Goal: Answer question/provide support: Share knowledge or assist other users

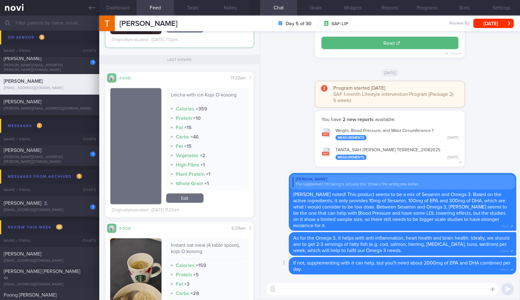
scroll to position [1910, 0]
click at [324, 290] on textarea at bounding box center [383, 289] width 233 height 12
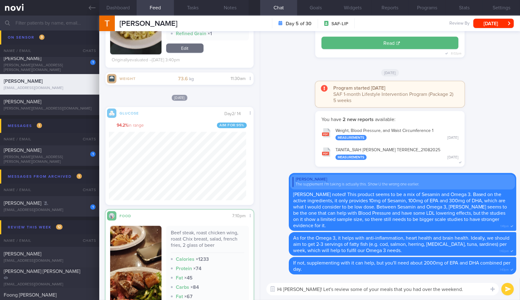
scroll to position [89, 137]
click at [452, 291] on textarea "Hi Terrence! Let's review some of your meals that you had over the weekend." at bounding box center [383, 289] width 233 height 12
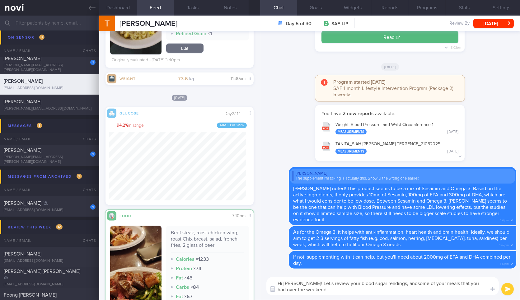
type textarea "Hi [PERSON_NAME]! Let's review your blood sugar readings, and some of your meal…"
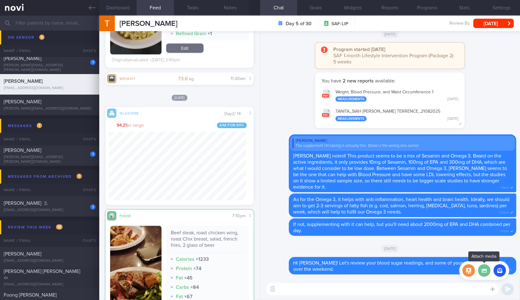
click at [486, 271] on label at bounding box center [484, 270] width 12 height 12
click at [0, 0] on input "file" at bounding box center [0, 0] width 0 height 0
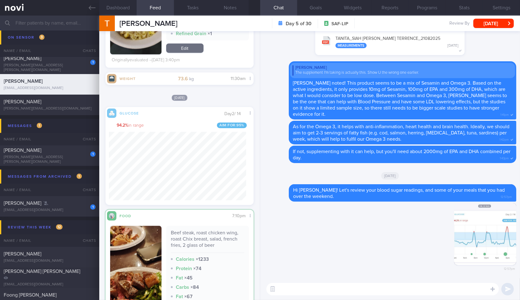
click at [336, 287] on textarea at bounding box center [383, 289] width 233 height 12
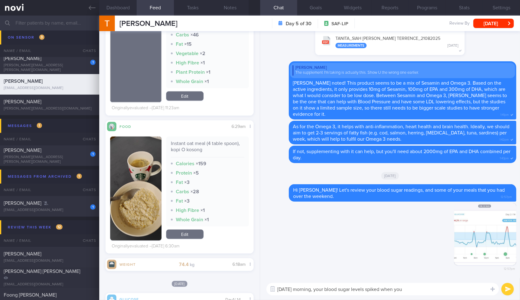
click at [140, 168] on button "button" at bounding box center [135, 189] width 51 height 104
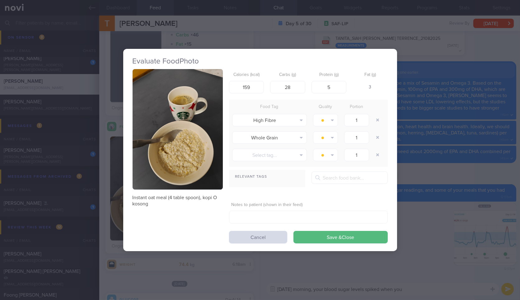
click at [183, 127] on button "button" at bounding box center [178, 129] width 90 height 121
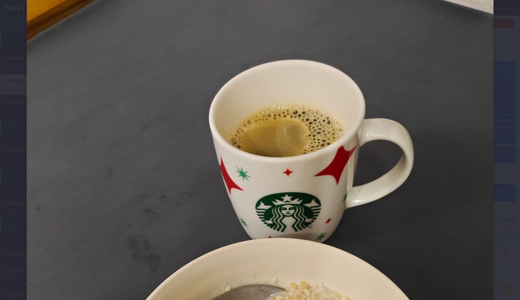
scroll to position [55, 0]
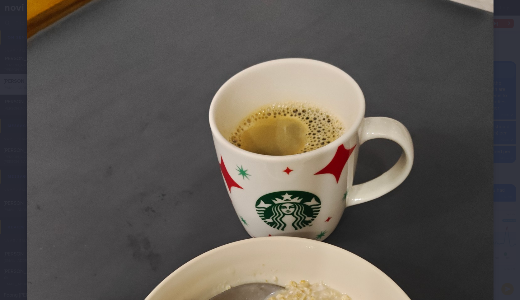
click at [505, 140] on div at bounding box center [260, 281] width 517 height 673
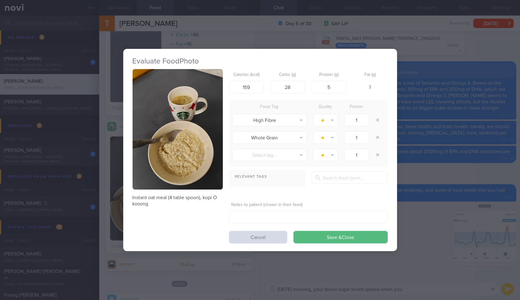
click at [372, 270] on div "Evaluate Food Photo Instant oat meal (4 table spoon), kopi O kosong Calories (k…" at bounding box center [260, 150] width 274 height 300
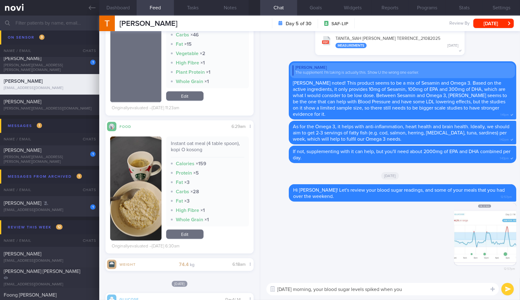
click at [424, 289] on textarea "On Friday morning, your blood sugar levels spiked when you" at bounding box center [383, 289] width 233 height 12
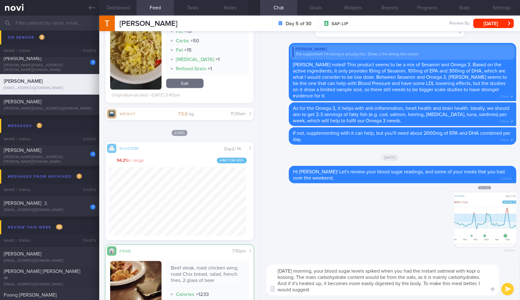
scroll to position [1540, 0]
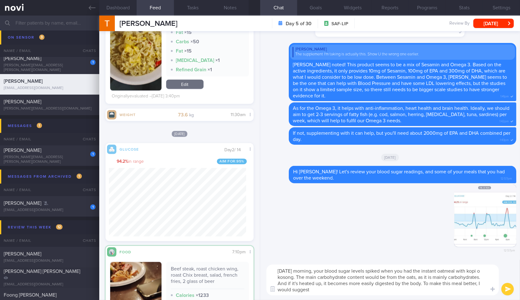
click at [388, 270] on textarea "On Friday morning, your blood sugar levels spiked when you had the instant oatm…" at bounding box center [383, 280] width 233 height 31
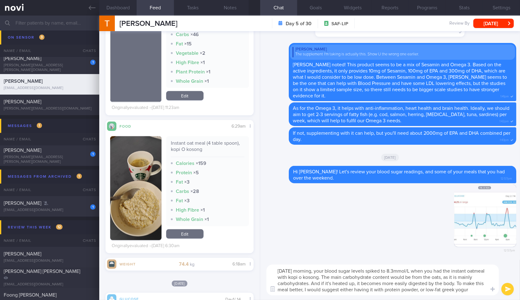
scroll to position [0, 0]
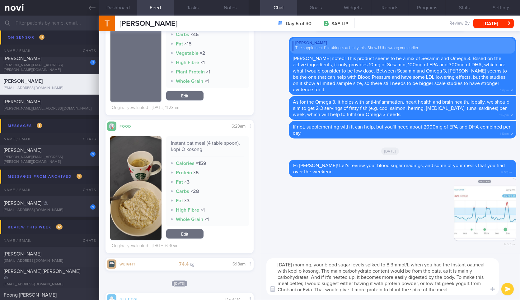
type textarea "[DATE] morning, your blood sugar levels spiked to 8.3mmol/L when you had the in…"
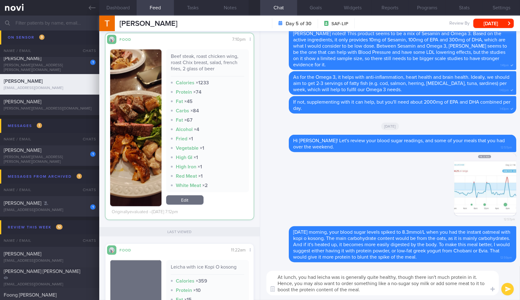
type textarea "At lunch, you had leicha was is generally quite healthy, though there isn't muc…"
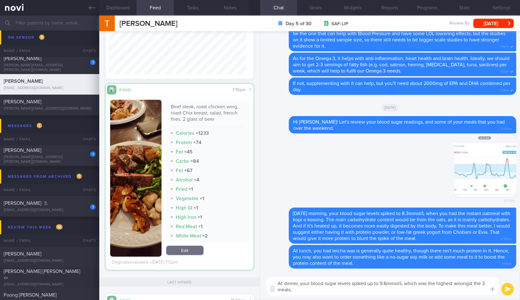
scroll to position [1698, 0]
click at [360, 294] on textarea "At dinner, your blood sugar levels spiked up to 9.6mmol/L which was the highest…" at bounding box center [383, 286] width 233 height 18
click at [367, 288] on textarea "At dinner, your blood sugar levels spiked up to 9.6mmol/L which was the highest…" at bounding box center [383, 286] width 233 height 18
click at [205, 121] on div "Beef steak, roast chicken wing, roast Chix breast, salad, french fries, 2 glass…" at bounding box center [207, 114] width 73 height 23
click at [206, 119] on div "Beef steak, roast chicken wing, roast Chix breast, salad, french fries, 2 glass…" at bounding box center [207, 114] width 73 height 23
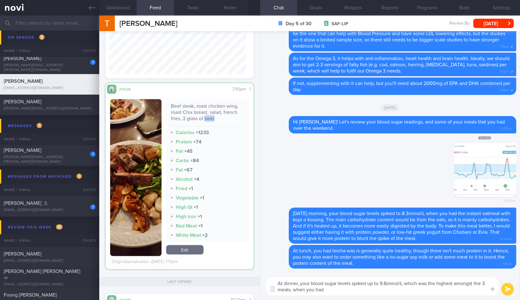
click at [206, 119] on div "Beef steak, roast chicken wing, roast Chix breast, salad, french fries, 2 glass…" at bounding box center [207, 114] width 73 height 23
copy div "Beef steak, roast chicken wing, roast Chix breast, salad, french fries, 2 glass…"
click at [206, 119] on div "Beef steak, roast chicken wing, roast Chix breast, salad, french fries, 2 glass…" at bounding box center [207, 114] width 73 height 23
paste textarea "Beef steak, roast chicken wing, roast Chix breast, salad, french fries, 2 glass…"
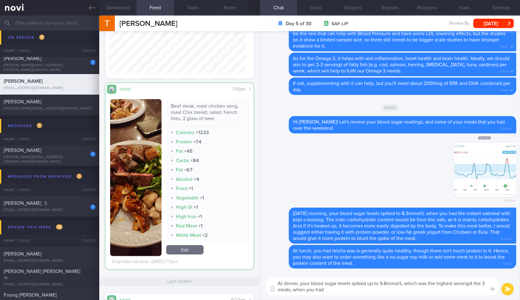
click at [357, 294] on textarea "At dinner, your blood sugar levels spiked up to 9.6mmol/L which was the highest…" at bounding box center [383, 286] width 233 height 18
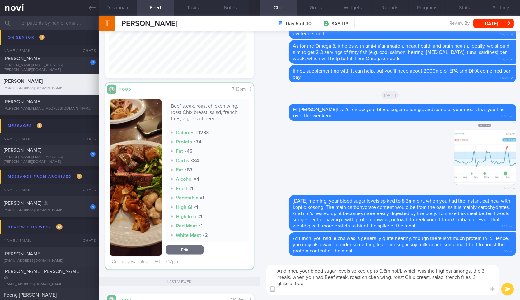
scroll to position [0, 0]
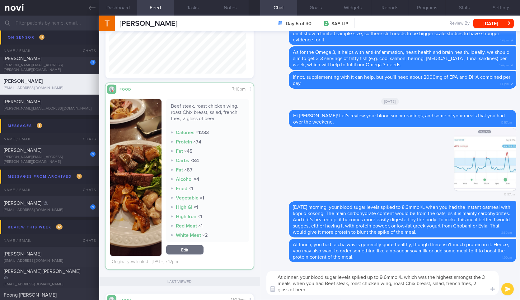
type textarea "At dinner, your blood sugar levels spiked up to 9.6mmol/L which was the highest…"
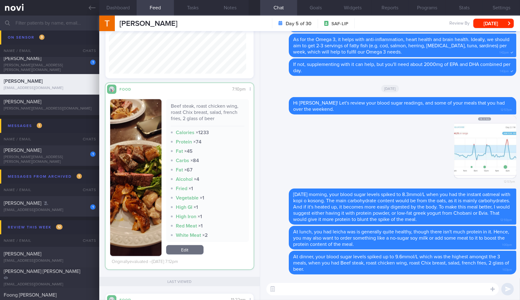
click at [145, 196] on button "button" at bounding box center [135, 177] width 51 height 157
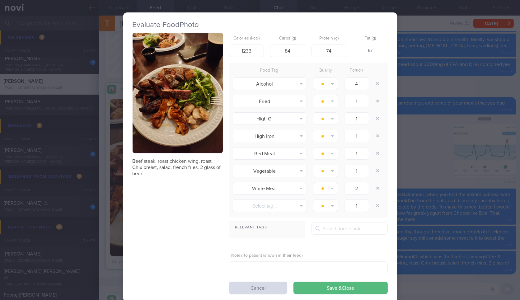
click at [206, 123] on button "button" at bounding box center [178, 93] width 90 height 121
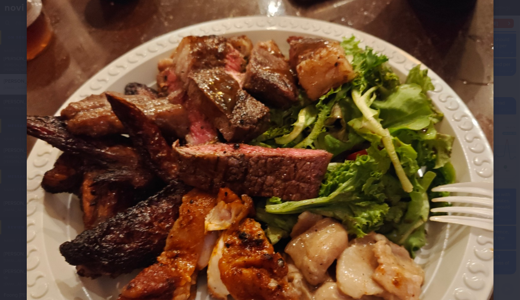
scroll to position [172, 0]
click at [479, 168] on img at bounding box center [260, 164] width 467 height 623
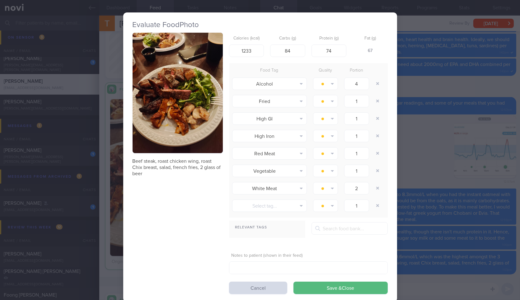
click at [479, 168] on div "Evaluate Food Photo Beef steak, roast chicken wing, roast Chix breast, salad, f…" at bounding box center [260, 150] width 520 height 300
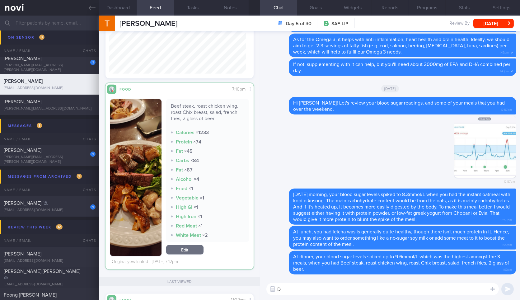
click at [361, 286] on textarea "D" at bounding box center [383, 289] width 233 height 12
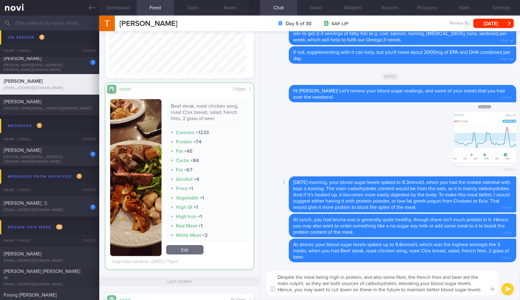
type textarea "Despite the meal being high in protein, and also some fibre, the french fries a…"
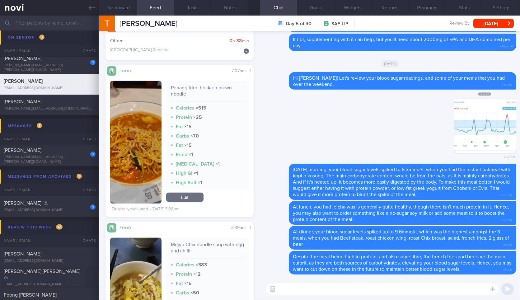
scroll to position [1276, 0]
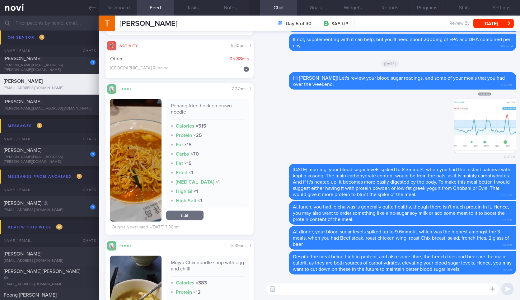
click at [360, 286] on textarea at bounding box center [383, 289] width 233 height 12
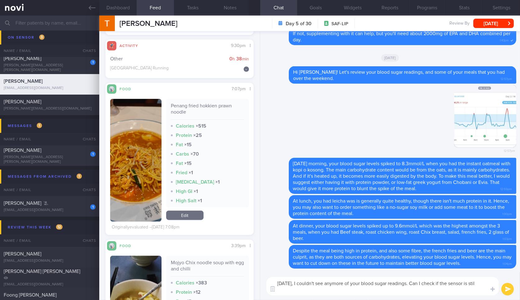
scroll to position [0, 0]
type textarea "[DATE] onawrds, I couldn't see anymore of your blood sugar readings. Can I chec…"
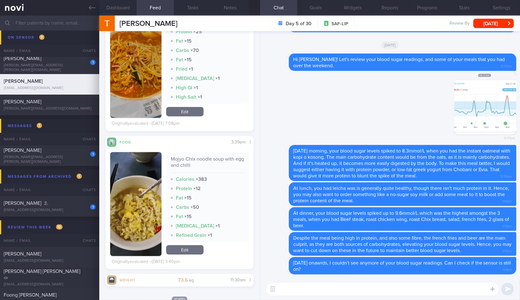
scroll to position [1362, 0]
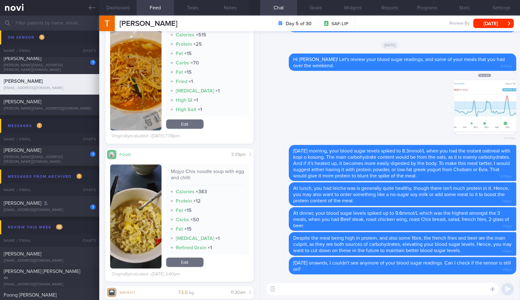
click at [139, 220] on button "button" at bounding box center [135, 217] width 51 height 104
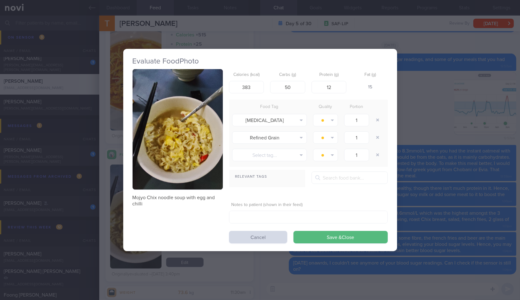
click at [185, 162] on button "button" at bounding box center [178, 129] width 90 height 121
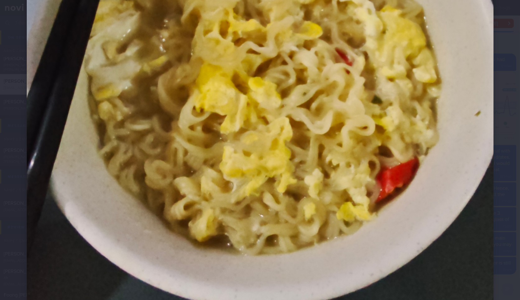
scroll to position [313, 0]
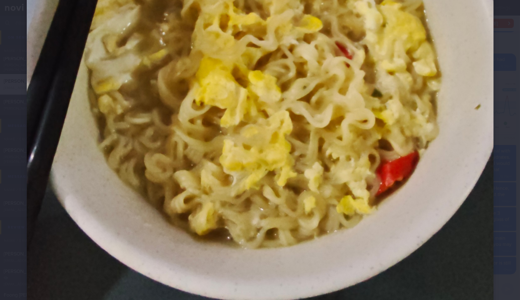
click at [502, 138] on div at bounding box center [260, 23] width 517 height 673
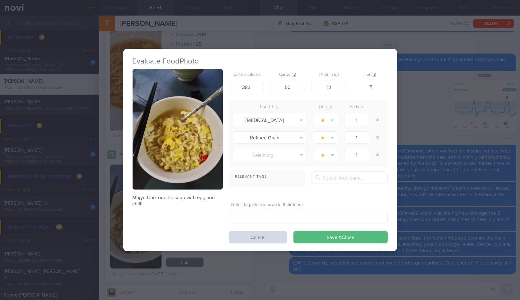
click at [502, 138] on div "Evaluate Food Photo Mojyo Chix noodle soup with egg and chilli Calories (kcal) …" at bounding box center [260, 150] width 520 height 300
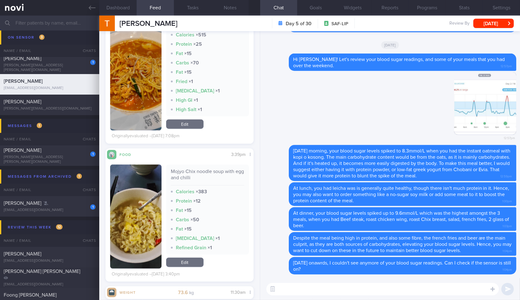
click at [191, 174] on div "Mojyo Chix noodle soup with egg and chilli" at bounding box center [207, 176] width 73 height 17
copy div "Mojyo Chix noodle soup with egg and chilli"
click at [332, 295] on textarea at bounding box center [383, 289] width 233 height 12
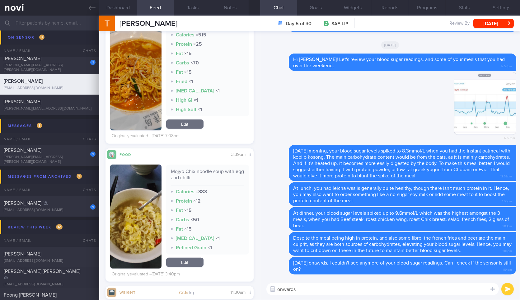
type textarea "onwards*"
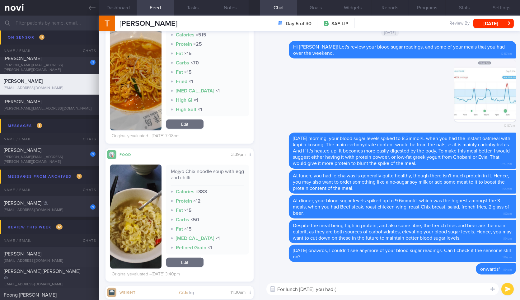
paste textarea "Mojyo Chix noodle soup with egg and chilli"
click at [353, 289] on textarea "For lunch on Saturday, you had (Mojyo Chix noodle soup with egg and chilli)" at bounding box center [383, 289] width 233 height 12
click at [466, 290] on textarea "For lunch on Saturday, you had (Myojo Chicken noodle soup with egg and chilli)" at bounding box center [383, 289] width 233 height 12
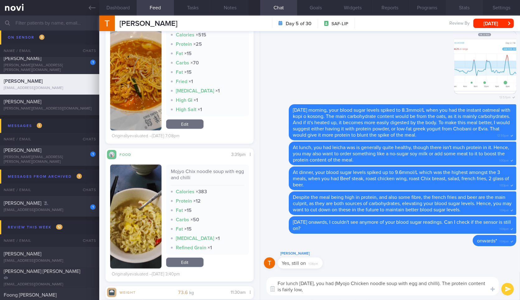
type textarea "For lunch on Saturday, you had (Myojo Chicken noodle soup with egg and chilli).…"
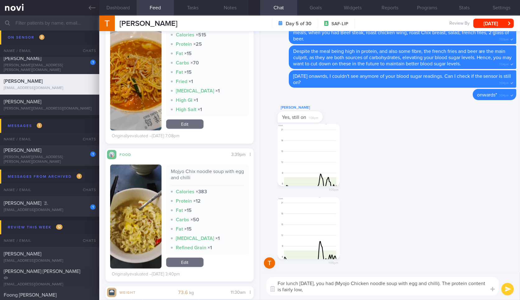
click at [323, 172] on button "button" at bounding box center [309, 155] width 62 height 62
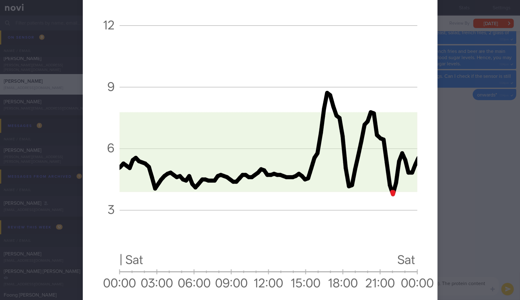
scroll to position [449, 0]
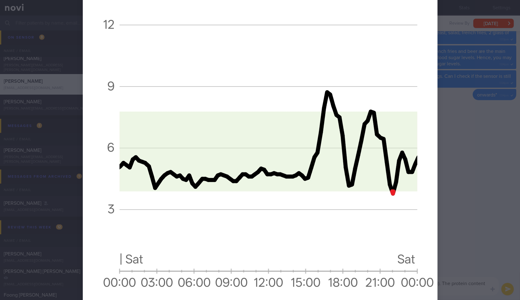
click at [462, 229] on div at bounding box center [260, 150] width 520 height 300
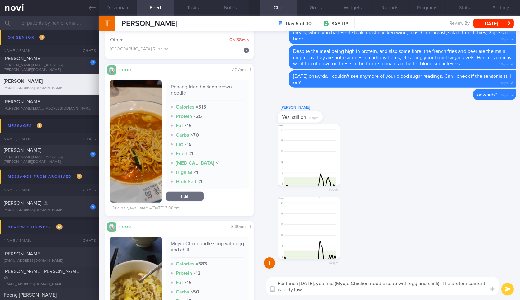
scroll to position [1294, 0]
click at [320, 232] on button "button" at bounding box center [309, 228] width 62 height 62
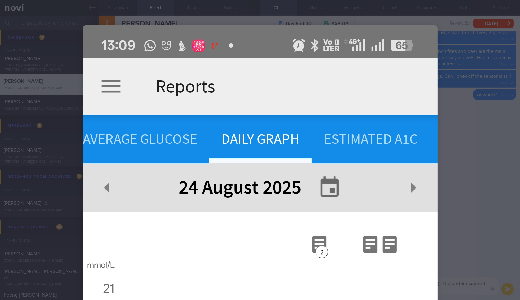
click at [477, 160] on div at bounding box center [260, 150] width 520 height 300
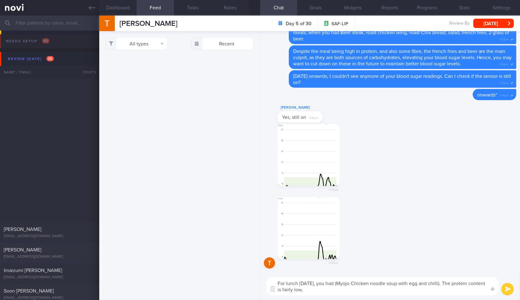
scroll to position [89, 137]
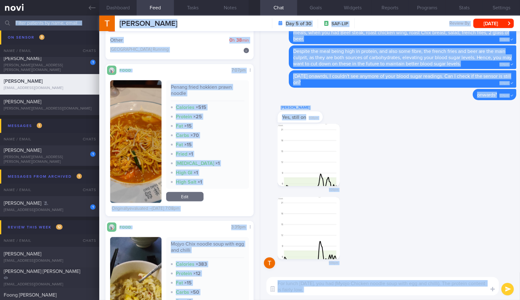
click at [387, 289] on textarea "For lunch on Saturday, you had (Myojo Chicken noodle soup with egg and chilli).…" at bounding box center [383, 286] width 233 height 18
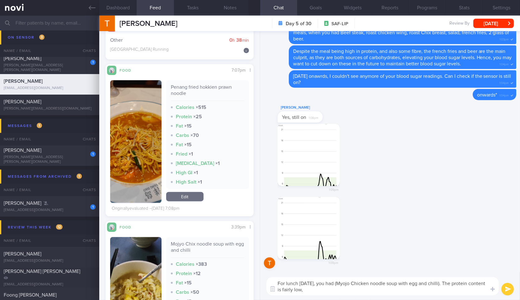
click at [387, 289] on textarea "For lunch on Saturday, you had (Myojo Chicken noodle soup with egg and chilli).…" at bounding box center [383, 286] width 233 height 18
type textarea "Thank you! I think our system has some error that's why we're unable to sync th…"
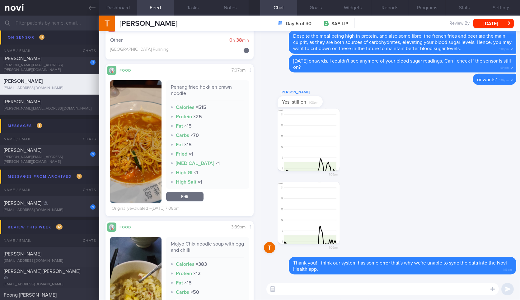
paste textarea "For lunch on Saturday, you had (Myojo Chicken noodle soup with egg and chilli).…"
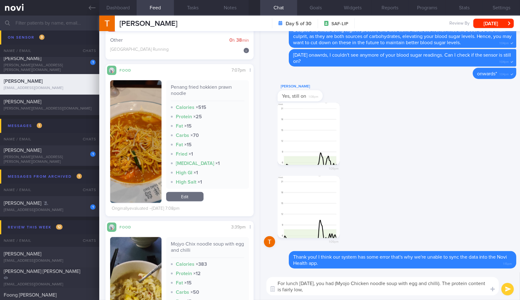
click at [334, 288] on textarea "For lunch on Saturday, you had (Myojo Chicken noodle soup with egg and chilli).…" at bounding box center [383, 286] width 233 height 18
click at [370, 297] on div "For lunch on Saturday, you had (Myojo Chicken noodle soup with egg and chilli).…" at bounding box center [390, 286] width 260 height 28
click at [372, 296] on div "For lunch on Saturday, you had (Myojo Chicken noodle soup with egg and chilli).…" at bounding box center [390, 286] width 260 height 28
click at [330, 148] on button "button" at bounding box center [309, 134] width 62 height 62
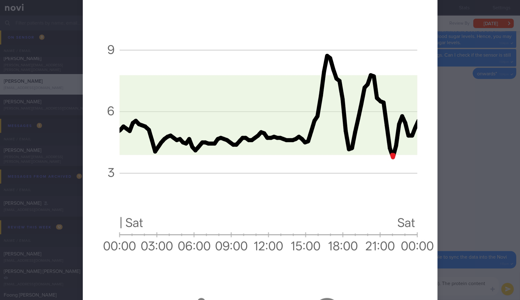
scroll to position [481, 0]
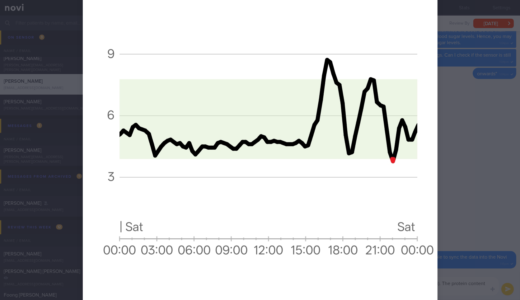
click at [470, 164] on div at bounding box center [260, 150] width 520 height 300
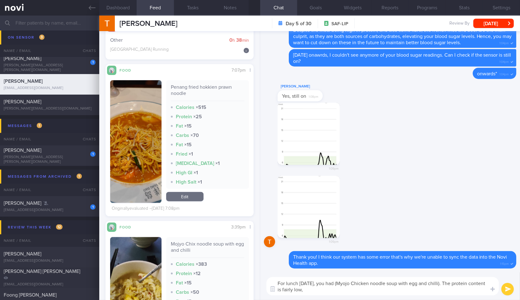
click at [398, 290] on textarea "For lunch on Saturday, you had (Myojo Chicken noodle soup with egg and chilli).…" at bounding box center [383, 286] width 233 height 18
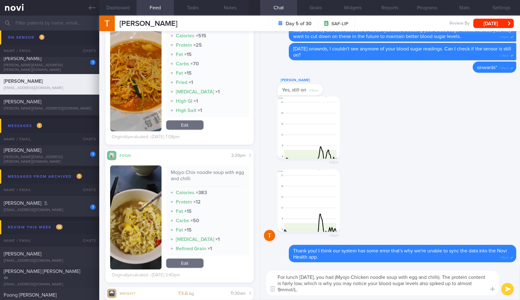
scroll to position [89, 137]
click at [116, 2] on button "Dashboard" at bounding box center [117, 8] width 37 height 16
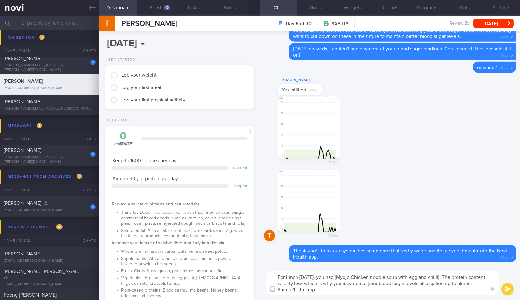
scroll to position [291, 0]
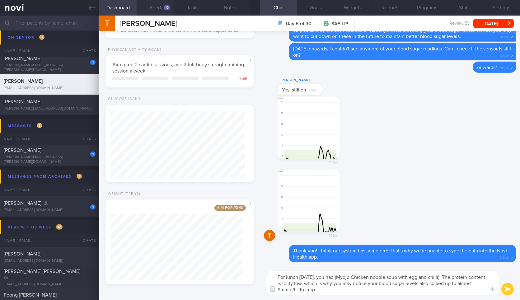
click at [159, 7] on button "Feed 10" at bounding box center [155, 8] width 37 height 16
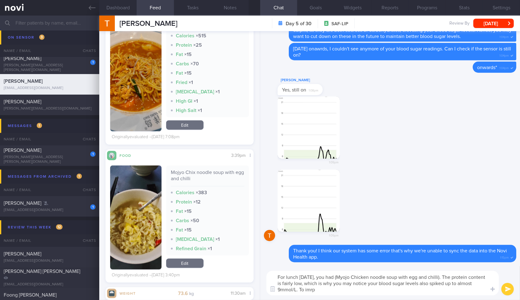
click at [358, 292] on textarea "For lunch on Saturday, you had (Myojo Chicken noodle soup with egg and chilli).…" at bounding box center [383, 283] width 233 height 25
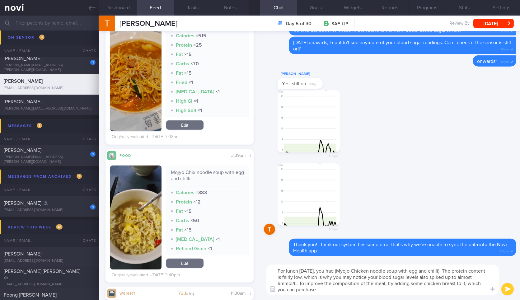
click at [129, 195] on button "button" at bounding box center [135, 218] width 51 height 104
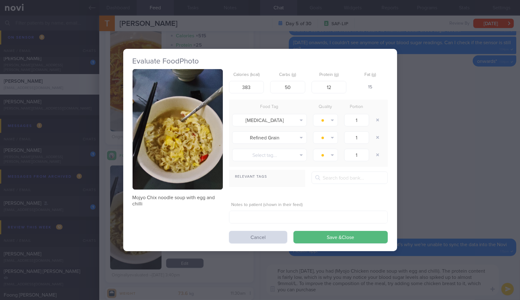
click at [186, 110] on button "button" at bounding box center [178, 129] width 90 height 121
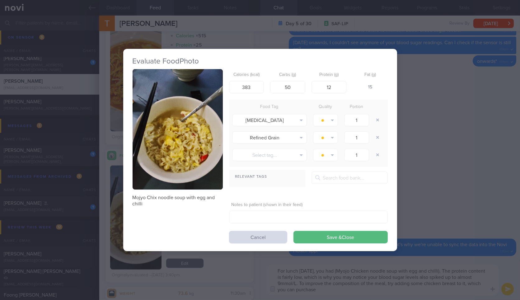
click at [499, 167] on div "Evaluate Food Photo Mojyo Chix noodle soup with egg and chilli Calories (kcal) …" at bounding box center [260, 150] width 520 height 300
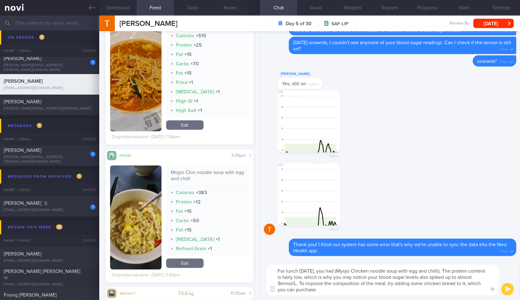
click at [353, 294] on textarea "For lunch on Saturday, you had (Myojo Chicken noodle soup with egg and chilli).…" at bounding box center [383, 280] width 233 height 31
paste textarea "https://www.lazada.sg/products/new-multi-steamed-chicken-breast-fillet-healthie…"
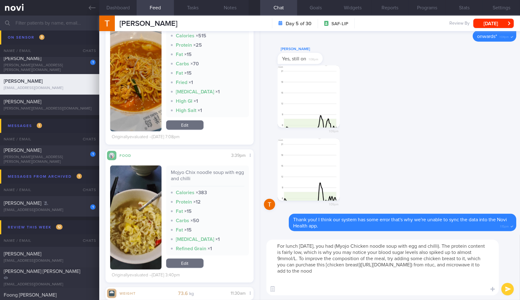
scroll to position [18, 0]
type textarea "For lunch on Saturday, you had (Myojo Chicken noodle soup with egg and chilli).…"
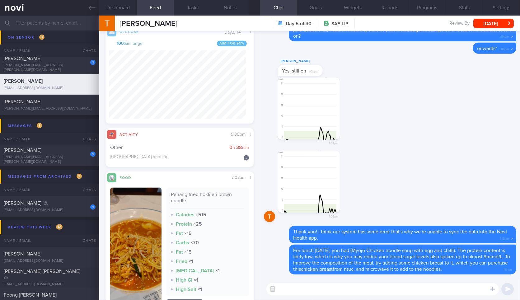
scroll to position [1233, 0]
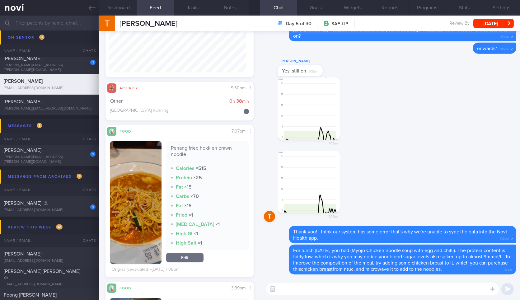
click at [144, 210] on button "button" at bounding box center [135, 202] width 51 height 123
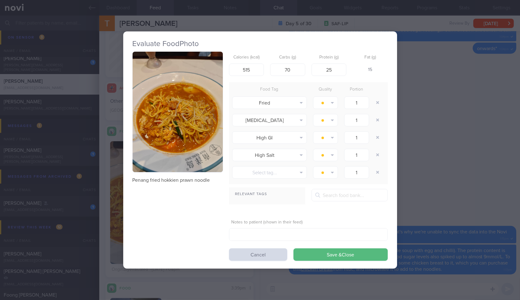
click at [184, 144] on button "button" at bounding box center [178, 112] width 90 height 121
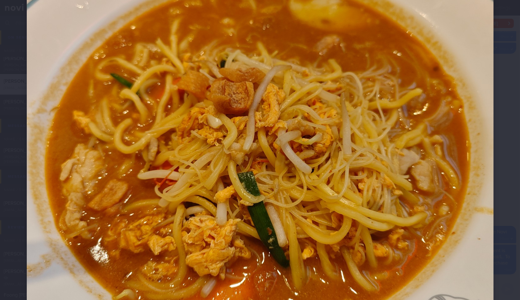
scroll to position [210, 0]
click at [507, 153] on div at bounding box center [260, 126] width 517 height 673
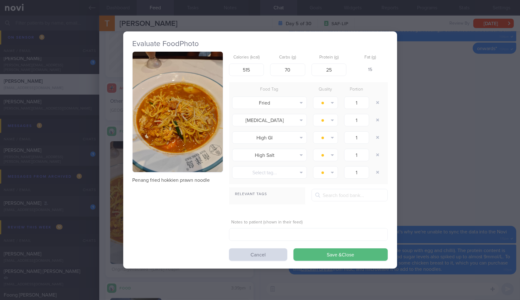
click at [507, 153] on div "Evaluate Food Photo Penang fried hokkien prawn noodle Calories (kcal) 515 Carbs…" at bounding box center [260, 150] width 520 height 300
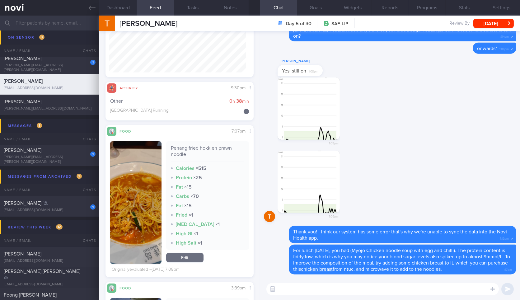
click at [373, 287] on textarea at bounding box center [383, 289] width 233 height 12
type textarea "F"
click at [151, 245] on img "button" at bounding box center [135, 202] width 51 height 123
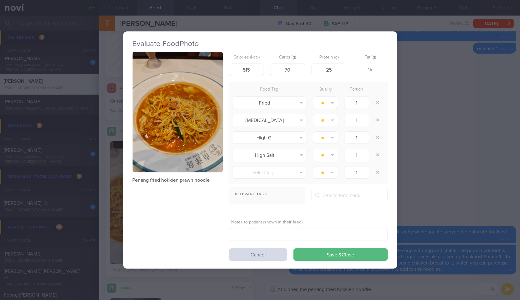
click at [215, 119] on button "button" at bounding box center [178, 112] width 90 height 121
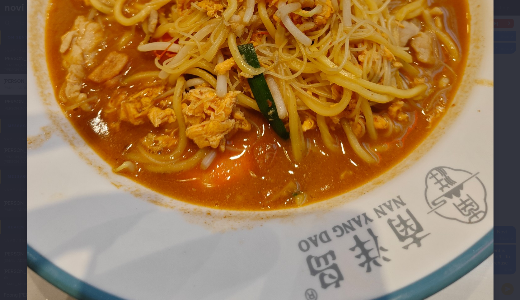
scroll to position [339, 0]
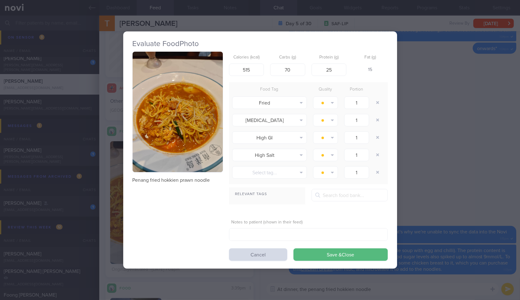
click at [436, 181] on div "Evaluate Food Photo Penang fried hokkien prawn noodle Calories (kcal) 515 Carbs…" at bounding box center [260, 150] width 520 height 300
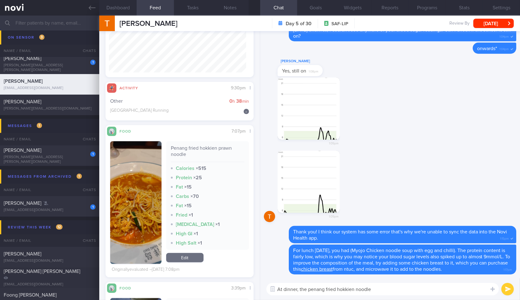
click at [401, 291] on textarea "At dinner, the penang fried hokkien noodle" at bounding box center [383, 289] width 233 height 12
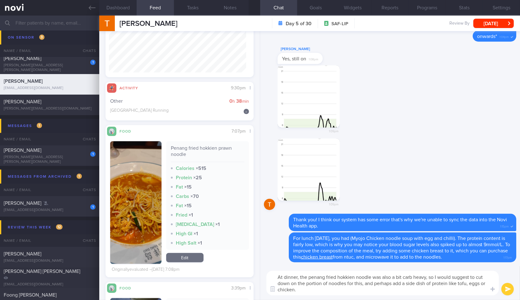
type textarea "At dinner, the penang fried hokkien noodle was also a bit carb heavy, so I woul…"
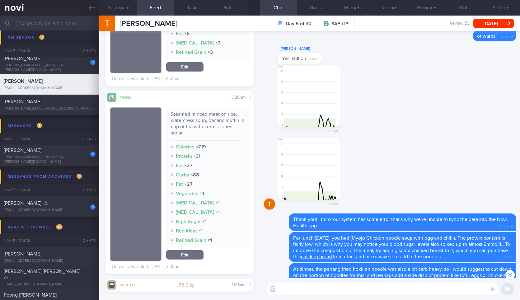
scroll to position [881, 0]
click at [292, 149] on button "button" at bounding box center [309, 169] width 62 height 62
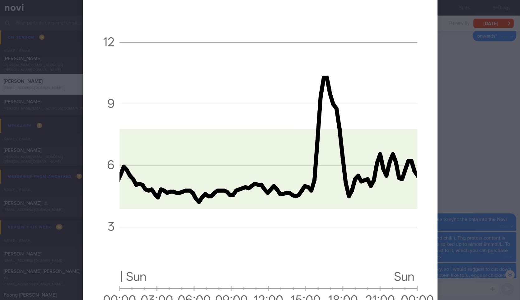
scroll to position [431, 0]
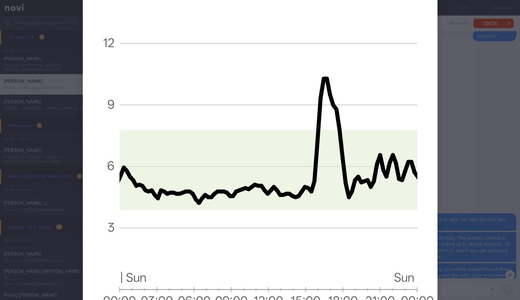
click at [471, 176] on div at bounding box center [260, 150] width 520 height 300
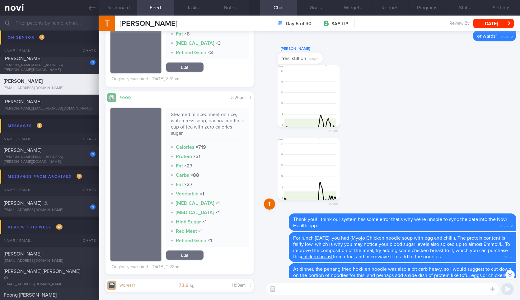
click at [364, 288] on textarea at bounding box center [383, 289] width 233 height 12
click at [197, 141] on div "Steamed minced meat on rice, watercress soup, banana muffin, a cup of tea with …" at bounding box center [207, 126] width 73 height 30
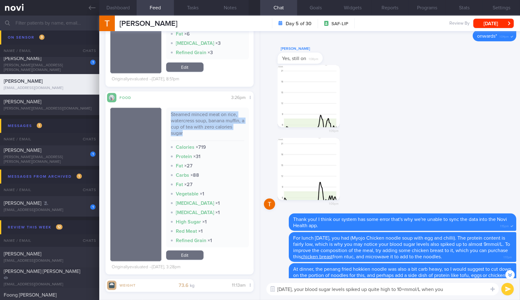
click at [197, 141] on div "Steamed minced meat on rice, watercress soup, banana muffin, a cup of tea with …" at bounding box center [207, 126] width 73 height 30
copy div "Steamed minced meat on rice, watercress soup, banana muffin, a cup of tea with …"
click at [467, 288] on textarea "Yesterday, your blood sugar levels spiked up quite high to 10+mmol/L when you" at bounding box center [383, 289] width 233 height 12
paste textarea "Steamed minced meat on rice, watercress soup, banana muffin, a cup of tea with …"
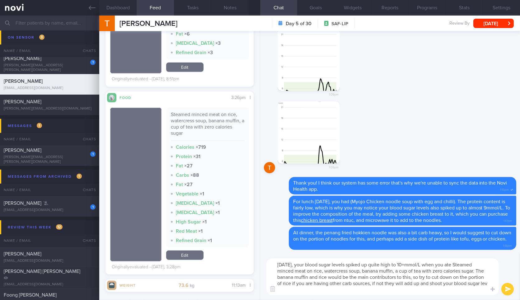
scroll to position [0, 0]
type textarea "[DATE], your blood sugar levels spiked up quite high to 10+mmol/L when you ate …"
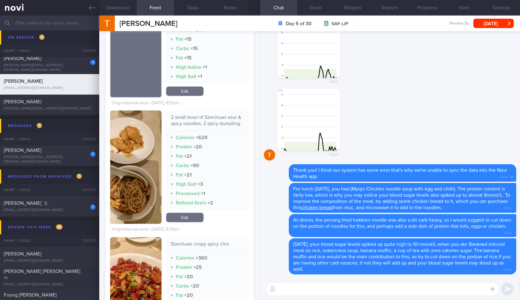
scroll to position [499, 0]
click at [316, 137] on button "button" at bounding box center [309, 120] width 62 height 62
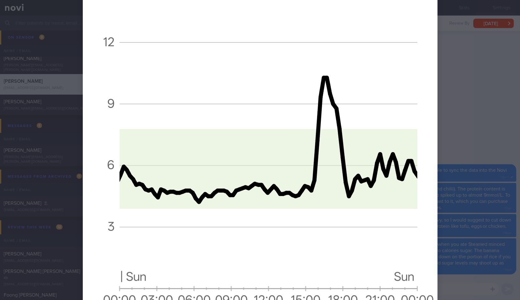
scroll to position [431, 0]
click at [502, 230] on div at bounding box center [260, 150] width 520 height 300
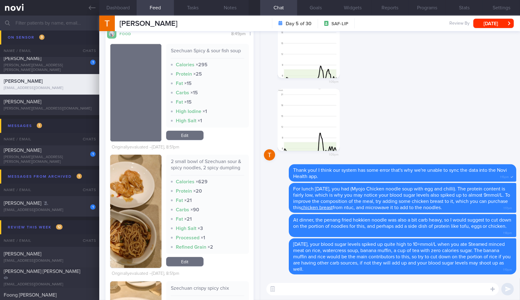
scroll to position [424, 0]
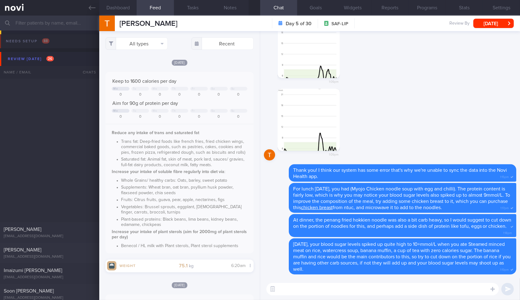
scroll to position [424, 0]
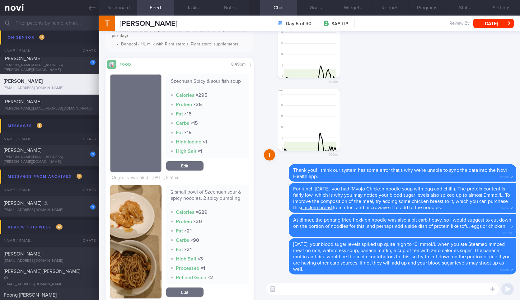
click at [371, 294] on textarea at bounding box center [383, 289] width 233 height 12
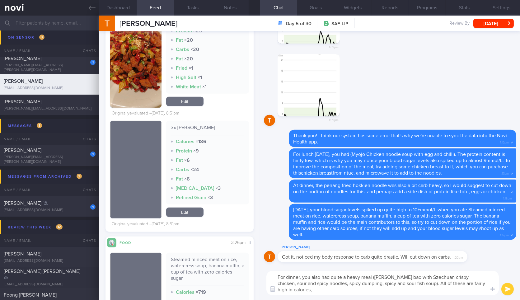
scroll to position [0, 0]
type textarea "For dinner, you also had quite a heavy meal ([PERSON_NAME] bao with Szechuan cr…"
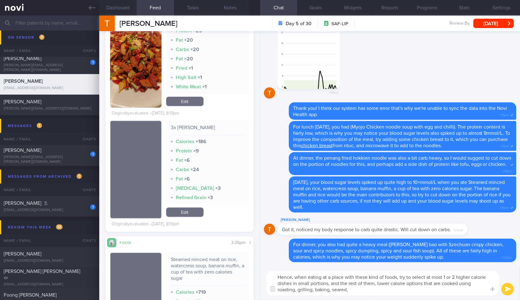
paste textarea "roasted, grilled, baked, poached, seared, stir-fried, sautéed, steamed, broiled"
type textarea "Hence, when eating at a place with these kind of foods, try to select at most 1…"
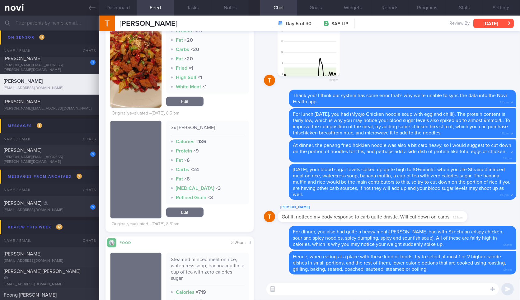
click at [501, 26] on button "[DATE]" at bounding box center [494, 23] width 40 height 9
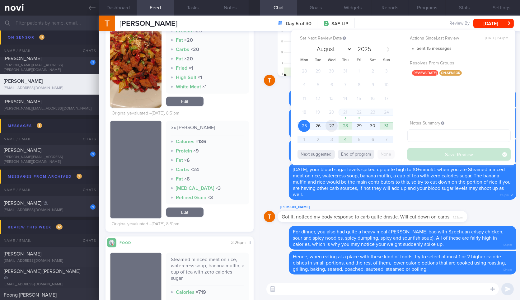
click at [332, 126] on span "27" at bounding box center [332, 126] width 12 height 12
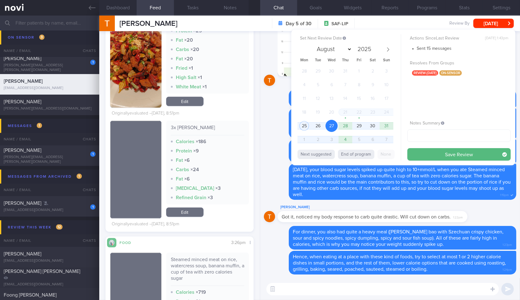
click at [428, 152] on button "Save Review" at bounding box center [459, 154] width 103 height 12
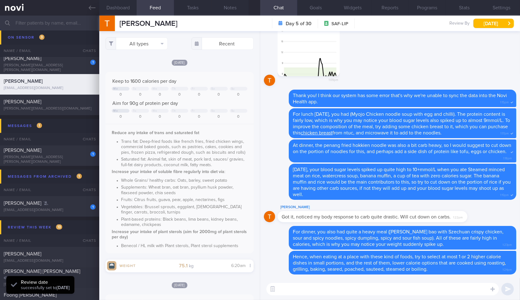
scroll to position [67, 134]
drag, startPoint x: 413, startPoint y: 220, endPoint x: 470, endPoint y: 223, distance: 56.7
click at [470, 223] on div "[PERSON_NAME] Got it, noticed my body response to carb quite drastic. Will cut …" at bounding box center [390, 215] width 253 height 22
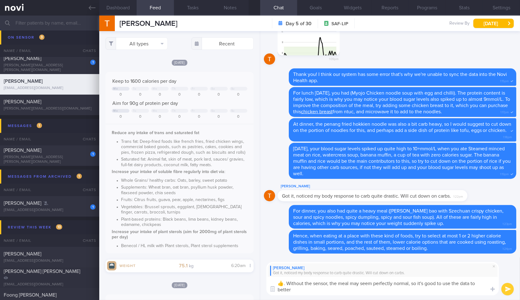
scroll to position [0, 0]
type textarea "👍. Without the sensor, the meal may seem perfectly normal, so it's good to use …"
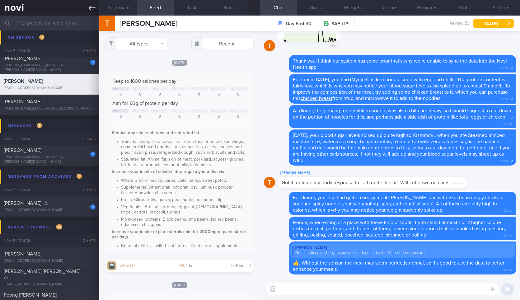
click at [91, 11] on icon at bounding box center [92, 7] width 7 height 7
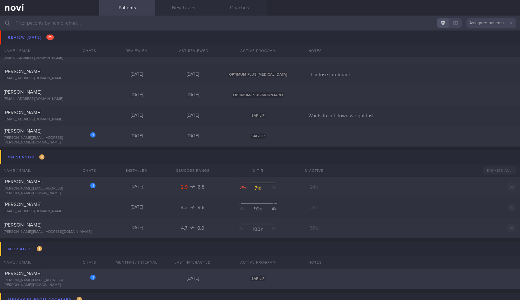
scroll to position [355, 0]
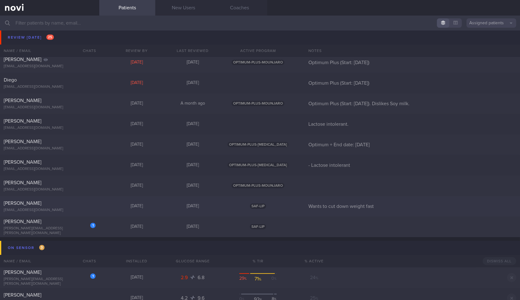
click at [105, 208] on div "[PERSON_NAME] [EMAIL_ADDRESS][DOMAIN_NAME] [DATE] [DATE] SAF-LIP Wants to cut d…" at bounding box center [260, 206] width 520 height 21
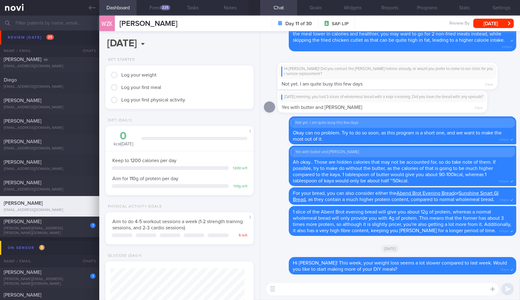
scroll to position [156, 0]
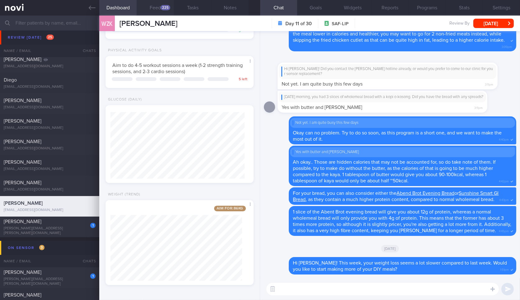
click at [161, 9] on div "225" at bounding box center [166, 7] width 10 height 5
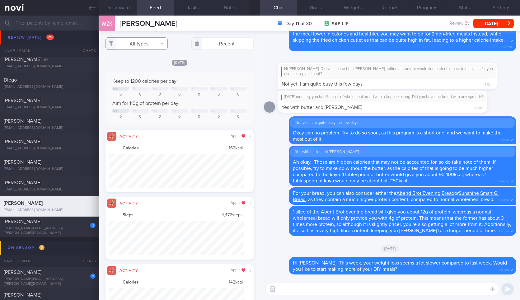
click at [159, 41] on button "All types" at bounding box center [137, 43] width 62 height 12
click at [154, 63] on button "Activity" at bounding box center [137, 64] width 62 height 9
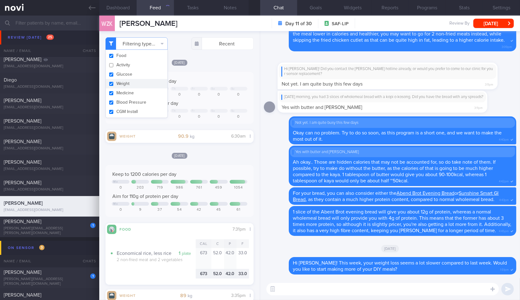
checkbox input "false"
click at [148, 82] on button "Weight" at bounding box center [137, 83] width 62 height 9
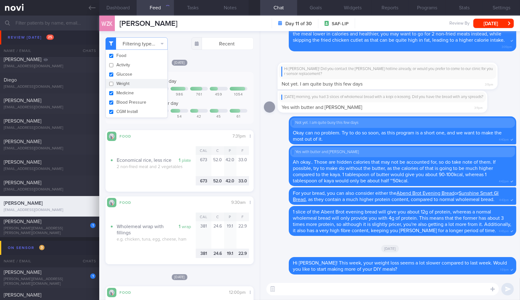
checkbox input "false"
click at [214, 62] on div "[DATE]" at bounding box center [180, 62] width 148 height 7
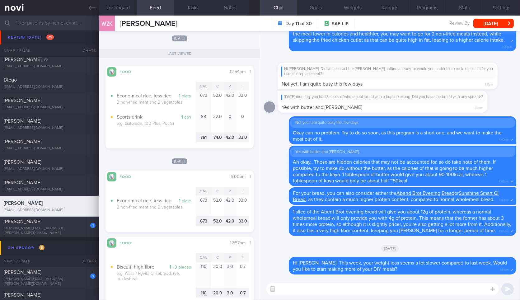
scroll to position [328, 0]
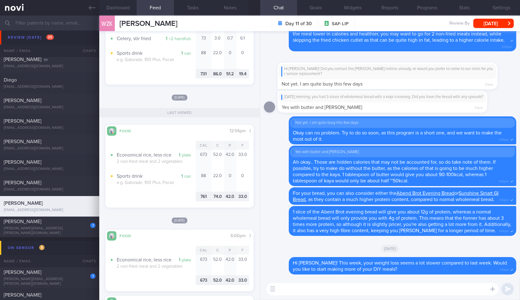
click at [314, 283] on textarea at bounding box center [383, 289] width 233 height 12
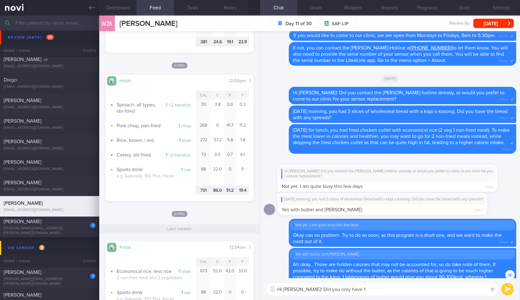
scroll to position [211, 0]
type textarea "Hi [PERSON_NAME]! Let's review your meals over the weekend."
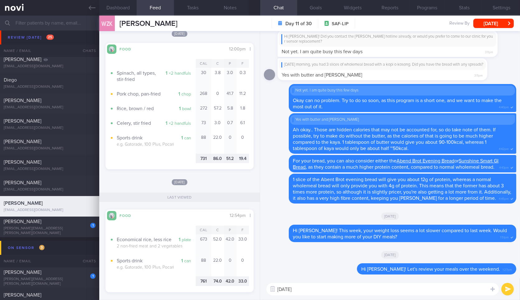
scroll to position [253, 0]
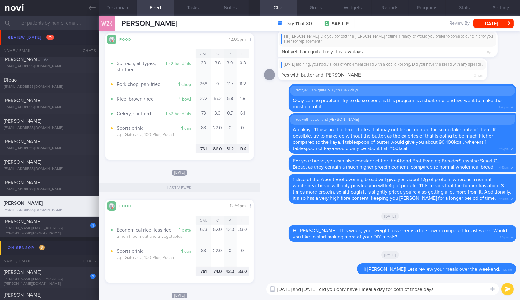
type textarea "[DATE] and [DATE], did you only have 1 meal a day for both of those days?"
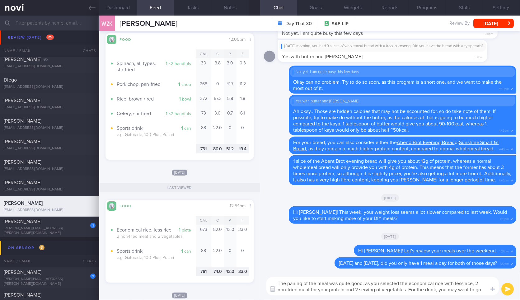
scroll to position [0, 0]
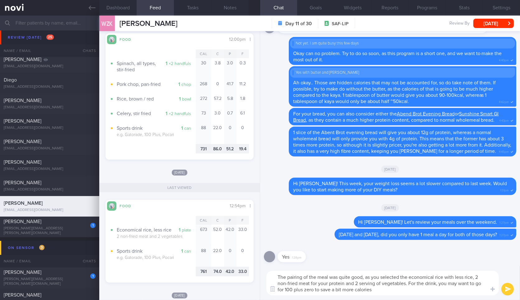
type textarea "The pairing of the meal was quite good, as you selected the economical rice wit…"
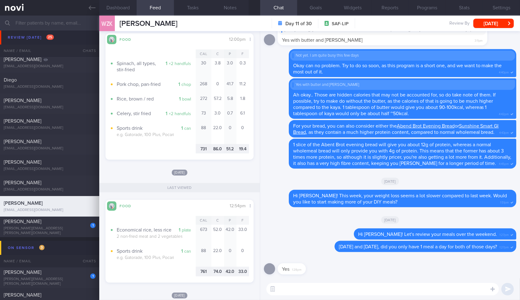
drag, startPoint x: 303, startPoint y: 268, endPoint x: 401, endPoint y: 263, distance: 98.2
click at [401, 263] on div "Yes 1:28pm" at bounding box center [390, 267] width 253 height 22
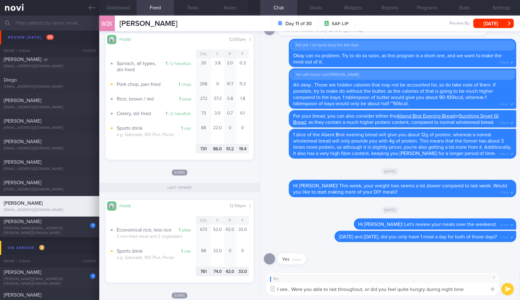
type textarea "I see.. Were you able to last throughout, or did you feel quite hungry during n…"
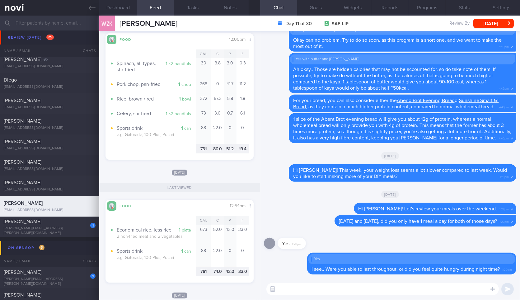
paste textarea "The pairing of the meal was quite good, as you selected the economical rice wit…"
type textarea "The pairing of the meal was quite good, as you selected the economical rice wit…"
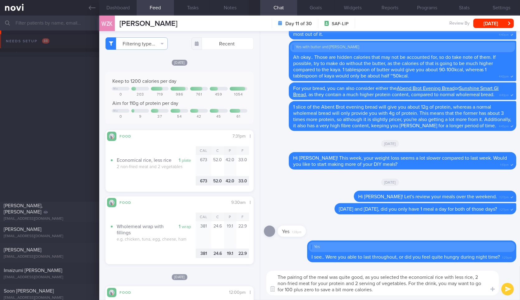
scroll to position [253, 0]
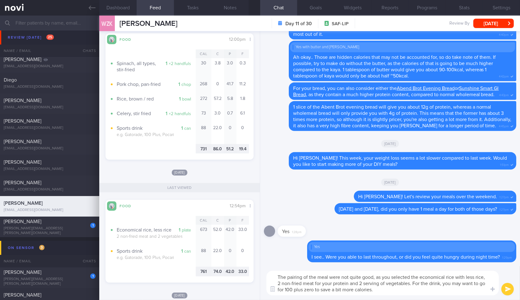
type textarea "The pairing of the meal were quite good, as you selected the economical rice wi…"
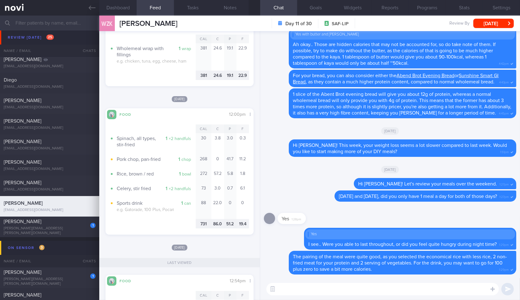
scroll to position [175, 0]
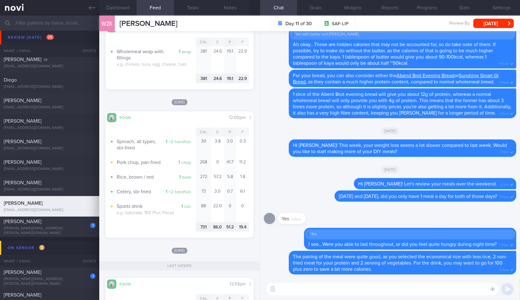
type textarea "T"
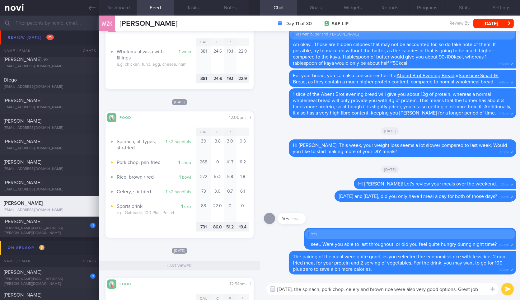
scroll to position [0, 0]
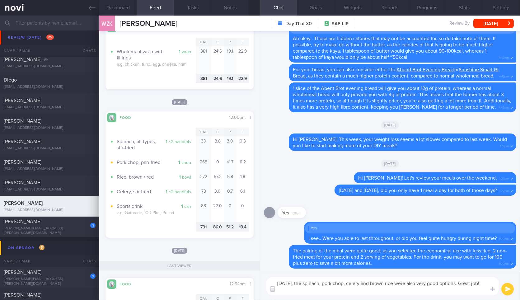
type textarea "On Saturday, the spinach, pork chop, celery and brown rice were also very good …"
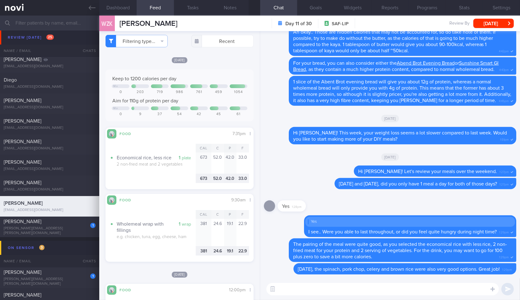
scroll to position [4, 0]
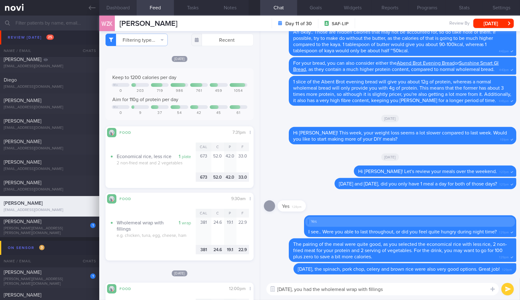
click at [121, 9] on button "Dashboard" at bounding box center [117, 8] width 37 height 16
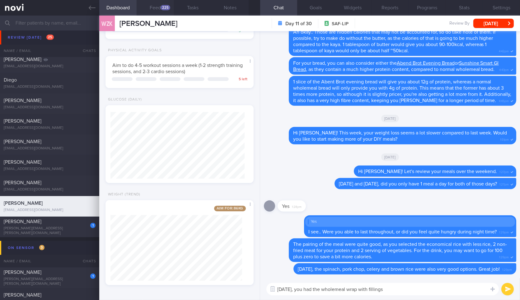
click at [160, 14] on button "Feed 225" at bounding box center [155, 8] width 37 height 16
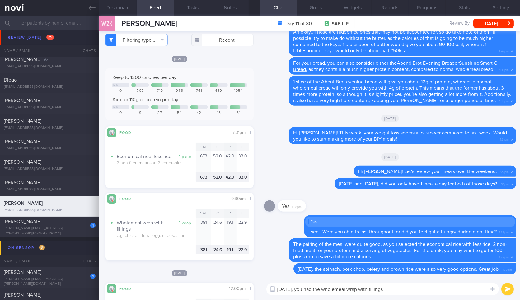
click at [415, 285] on textarea "Yesterday, you had the wholemeal wrap with fillings" at bounding box center [383, 289] width 233 height 12
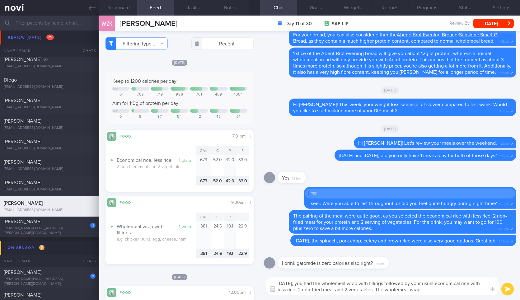
type textarea "Yesterday, you had the wholemeal wrap with fillings followed by your usual econ…"
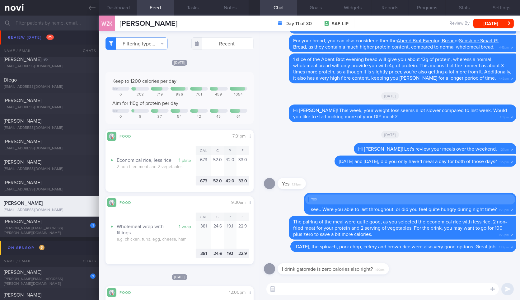
drag, startPoint x: 390, startPoint y: 271, endPoint x: 493, endPoint y: 248, distance: 105.7
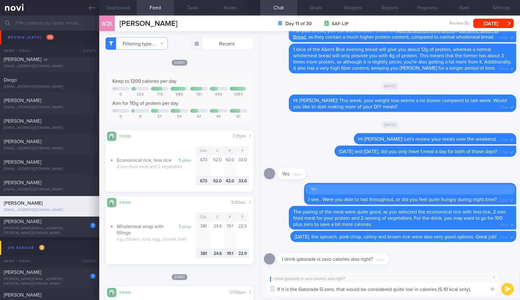
type textarea "If it is the Gatorade G zero, that would be considered quite low in calories (5…"
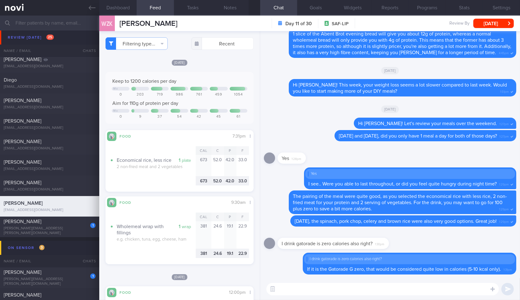
paste textarea "Yesterday, you had the wholemeal wrap with fillings followed by your usual econ…"
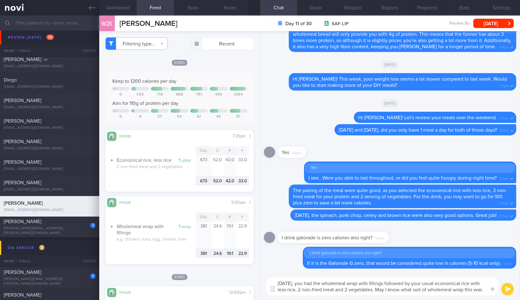
type textarea "Yesterday, you had the wholemeal wrap with fillings followed by your usual econ…"
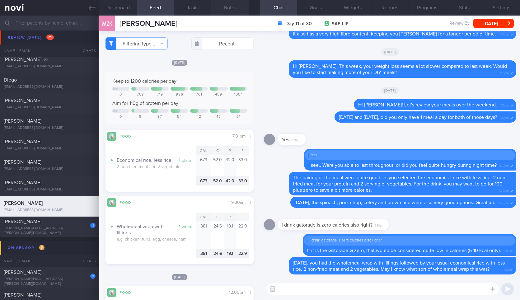
click at [230, 11] on button "Notes" at bounding box center [229, 8] width 37 height 16
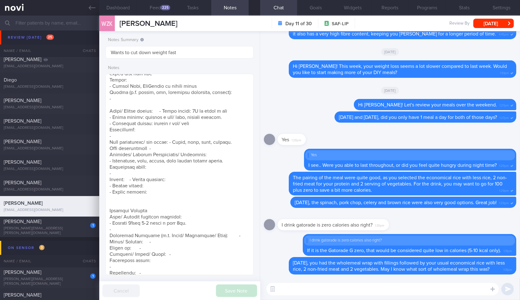
scroll to position [286, 0]
click at [156, 11] on button "Feed 225" at bounding box center [155, 8] width 37 height 16
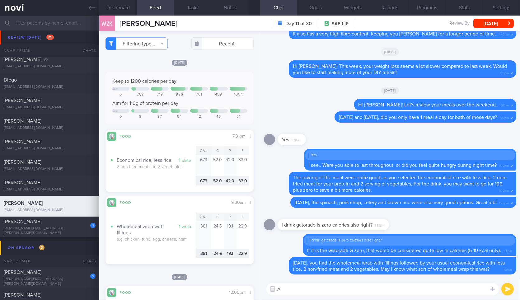
click at [338, 288] on textarea "A" at bounding box center [383, 289] width 233 height 12
type textarea "Also, were you able to do any"
click at [153, 40] on button "Filtering type..." at bounding box center [137, 43] width 62 height 12
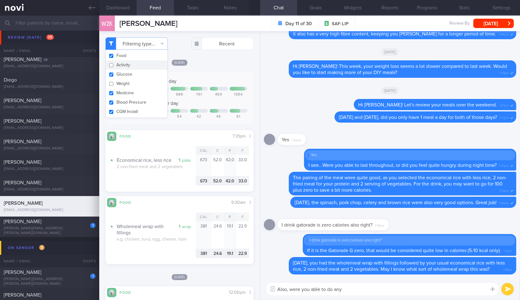
click at [145, 63] on button "Activity" at bounding box center [137, 64] width 62 height 9
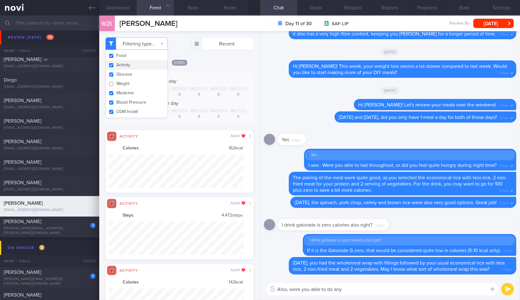
checkbox input "true"
click at [219, 62] on div "[DATE]" at bounding box center [180, 62] width 148 height 7
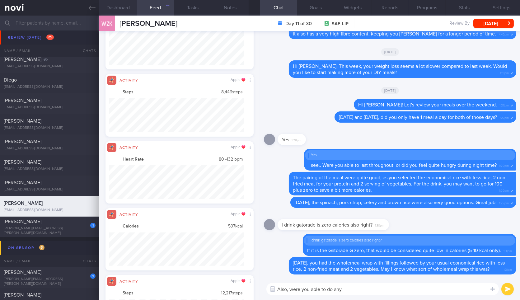
click at [126, 7] on button "Dashboard" at bounding box center [117, 8] width 37 height 16
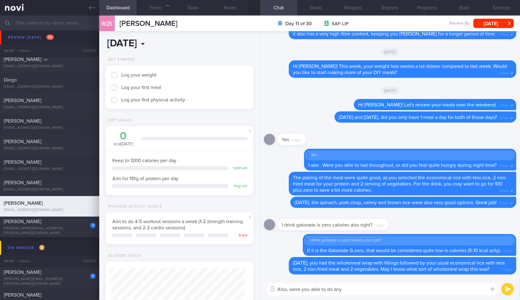
click at [158, 38] on input "[DATE]" at bounding box center [152, 44] width 92 height 16
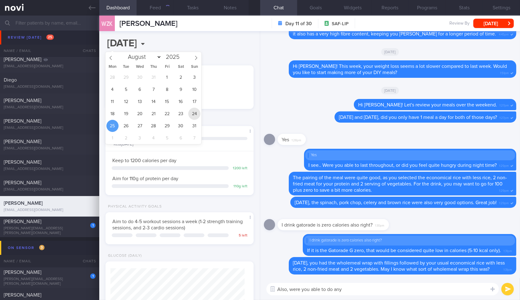
click at [196, 111] on span "24" at bounding box center [194, 114] width 12 height 12
type input "2025-08-24"
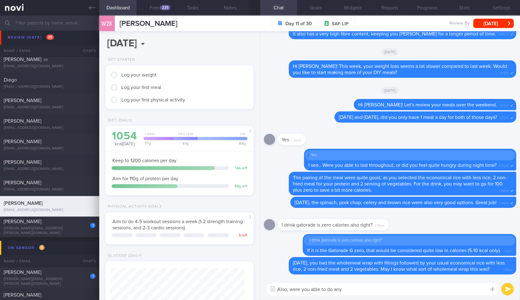
click at [373, 295] on textarea "Also, were you able to do any" at bounding box center [383, 289] width 233 height 12
type textarea "Also, were you able to do any workouts last week?"
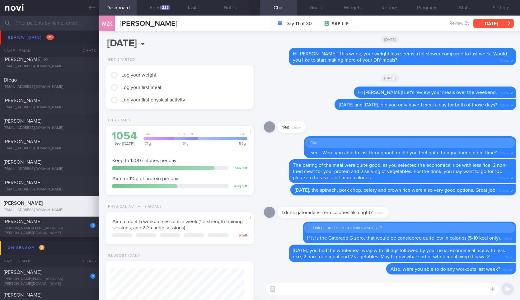
click at [501, 24] on button "[DATE]" at bounding box center [494, 23] width 40 height 9
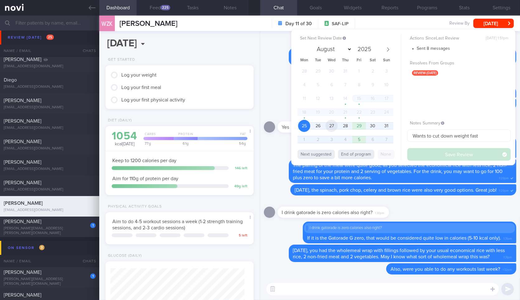
click at [332, 125] on span "27" at bounding box center [332, 126] width 12 height 12
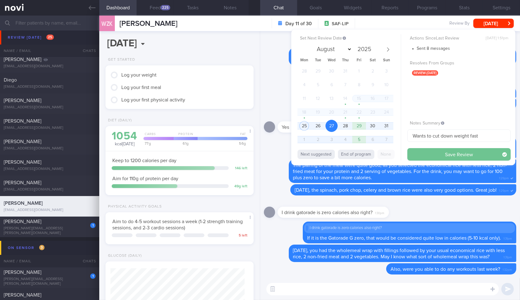
click at [463, 159] on button "Save Review" at bounding box center [459, 154] width 103 height 12
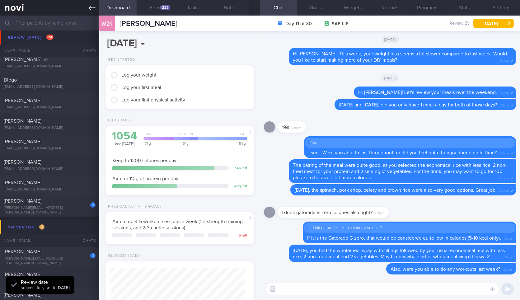
click at [84, 12] on link at bounding box center [49, 8] width 99 height 16
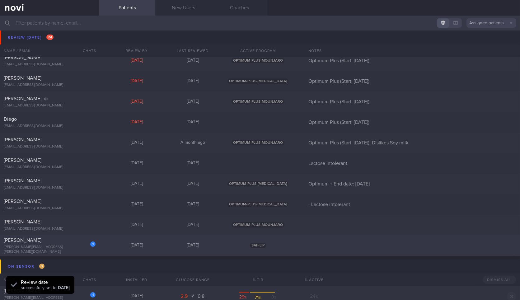
click at [87, 239] on div "1" at bounding box center [89, 242] width 14 height 10
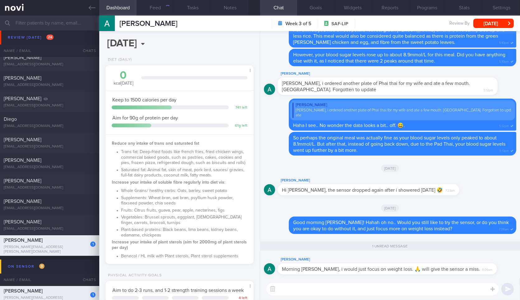
drag, startPoint x: 474, startPoint y: 272, endPoint x: 520, endPoint y: 263, distance: 47.1
click at [520, 263] on div "Aloysius Chan Morning Sylvester, i would just focus on weight loss. 🙏 will give…" at bounding box center [390, 154] width 260 height 247
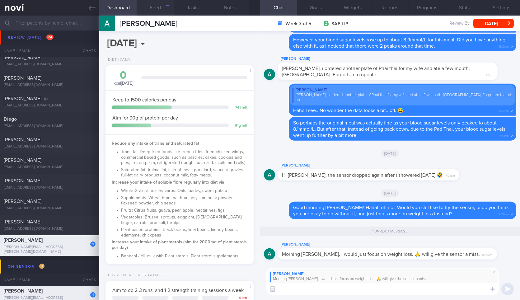
click at [156, 7] on button "Feed" at bounding box center [155, 8] width 37 height 16
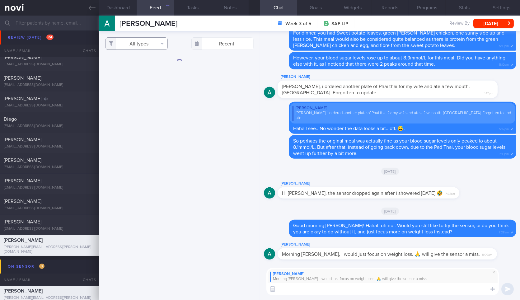
click at [146, 39] on button "All types" at bounding box center [137, 43] width 62 height 12
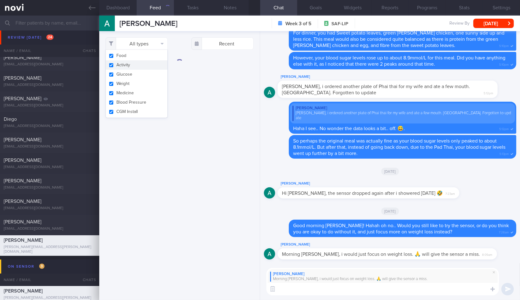
click at [150, 65] on button "Activity" at bounding box center [137, 64] width 62 height 9
checkbox input "false"
click at [149, 83] on button "Weight" at bounding box center [137, 83] width 62 height 9
checkbox input "false"
click at [127, 8] on button "Dashboard" at bounding box center [117, 8] width 37 height 16
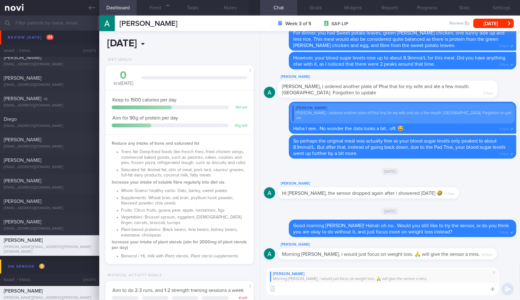
click at [165, 48] on body "You are offline! Some functionality will be unavailable Patients New Users Coac…" at bounding box center [260, 150] width 520 height 300
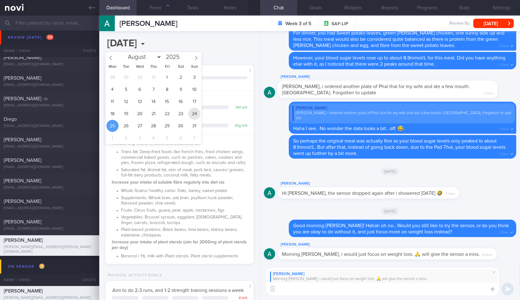
click at [195, 110] on span "24" at bounding box center [194, 114] width 12 height 12
type input "2025-08-24"
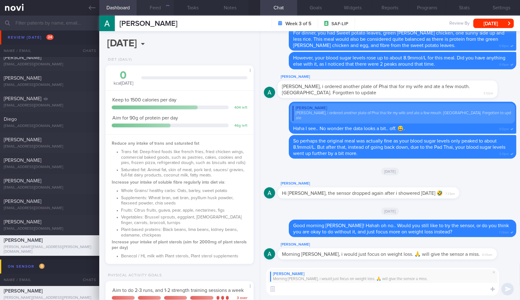
click at [158, 11] on button "Feed" at bounding box center [155, 8] width 37 height 16
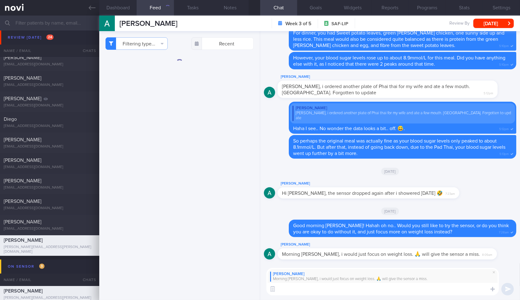
click at [397, 288] on textarea at bounding box center [383, 289] width 233 height 12
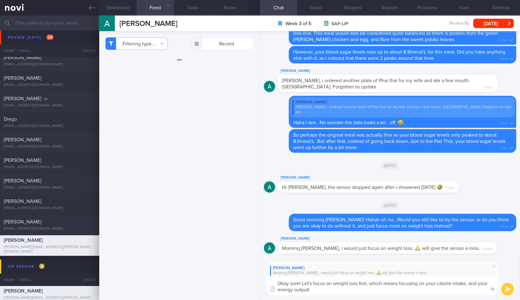
type textarea "Okay sure! Let's focus on weight loss first, which means focusing on your calor…"
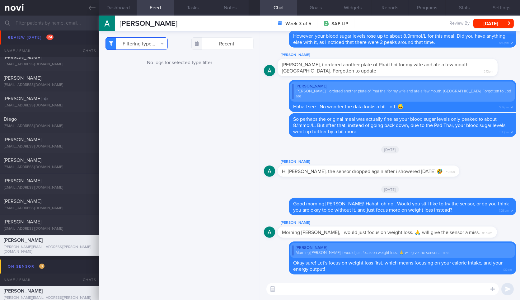
click at [154, 44] on button "Filtering type..." at bounding box center [137, 43] width 62 height 12
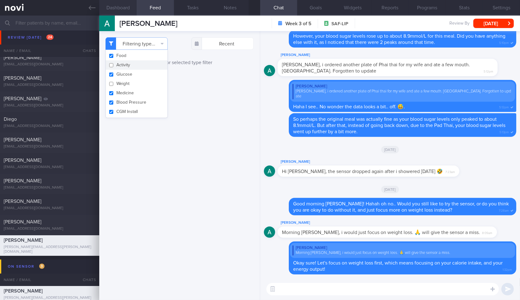
click at [125, 8] on button "Dashboard" at bounding box center [117, 8] width 37 height 16
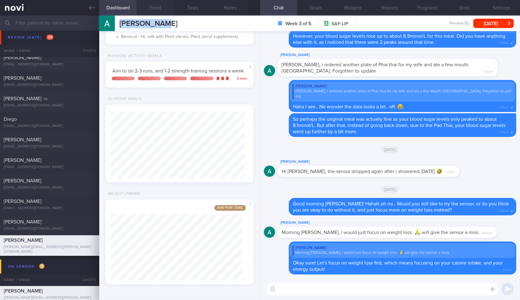
drag, startPoint x: 158, startPoint y: 16, endPoint x: 158, endPoint y: 7, distance: 8.4
click at [158, 16] on div "Dashboard Feed Tasks Notes Chat Goals Widgets Reports Programs Stats Settings A…" at bounding box center [309, 158] width 421 height 285
click at [158, 7] on button "Feed" at bounding box center [155, 8] width 37 height 16
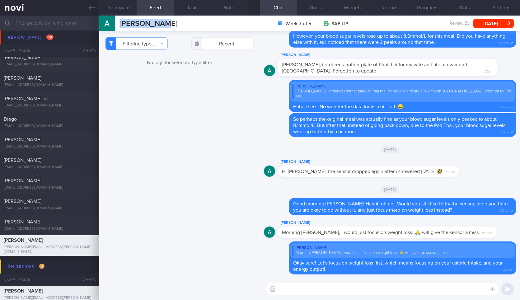
click at [158, 7] on button "Feed" at bounding box center [155, 8] width 37 height 16
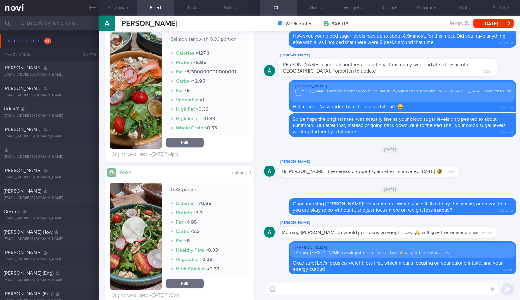
click at [329, 287] on textarea at bounding box center [383, 289] width 233 height 12
type textarea "Let's go through some of your meals that you had over the weekend."
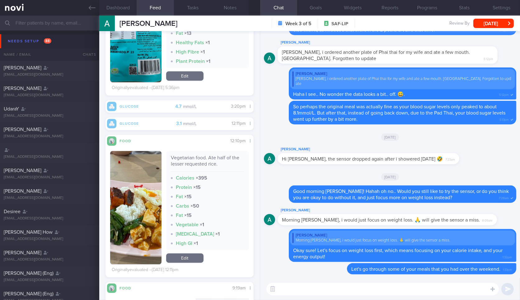
scroll to position [3858, 0]
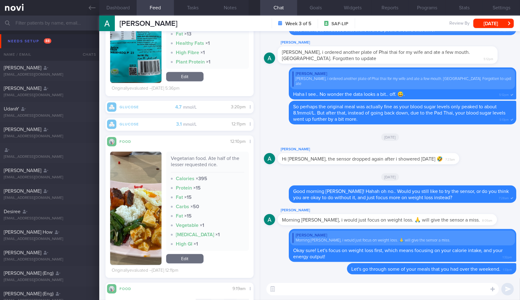
click at [140, 208] on button "button" at bounding box center [135, 208] width 51 height 113
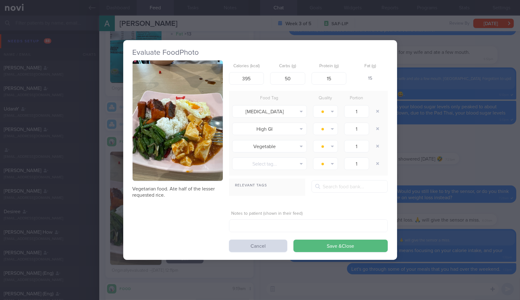
click at [180, 141] on button "button" at bounding box center [178, 120] width 90 height 121
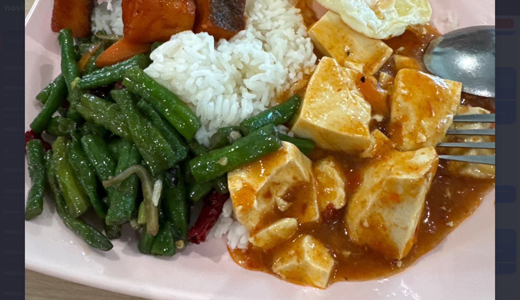
scroll to position [249, 0]
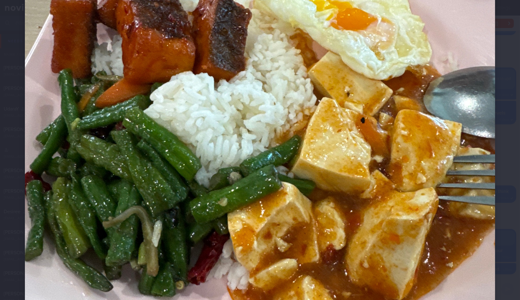
click at [508, 147] on div at bounding box center [260, 89] width 520 height 677
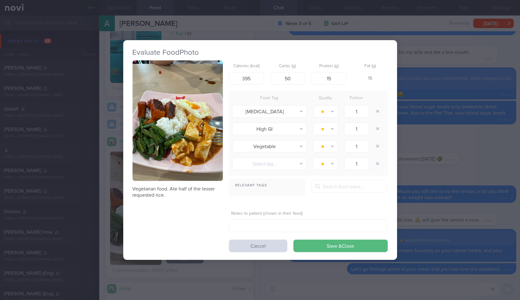
click at [508, 147] on div "Evaluate Food Photo Vegetarian food. Ate half of the lesser requested rice. Cal…" at bounding box center [260, 150] width 520 height 300
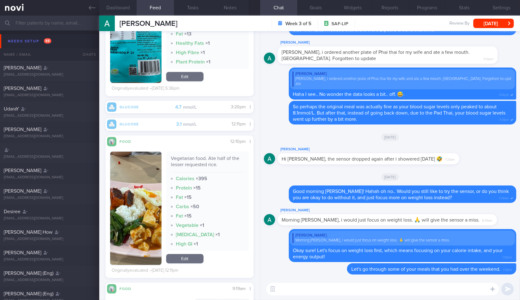
click at [318, 293] on textarea at bounding box center [383, 289] width 233 height 12
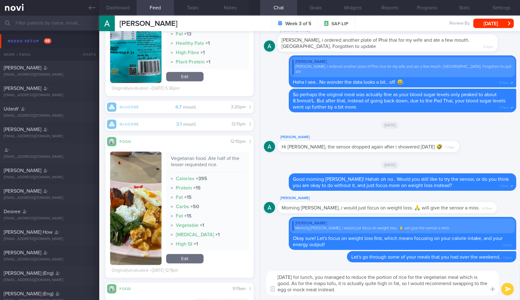
type textarea "[DATE] for lunch, you managed to reduce the portion of rice for the vegetarian …"
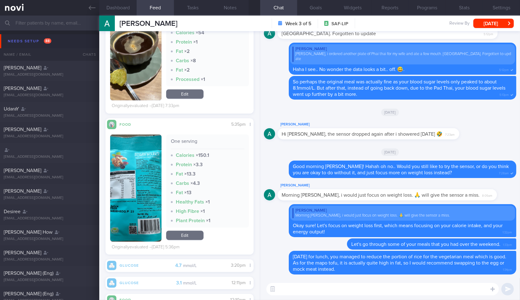
scroll to position [3561, 0]
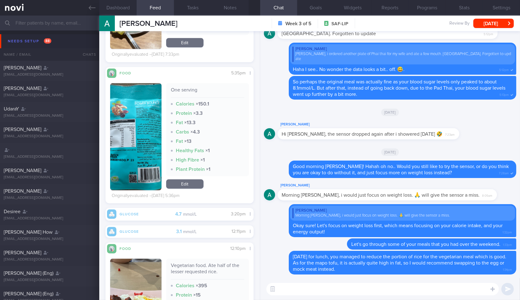
click at [145, 133] on button "button" at bounding box center [135, 136] width 51 height 107
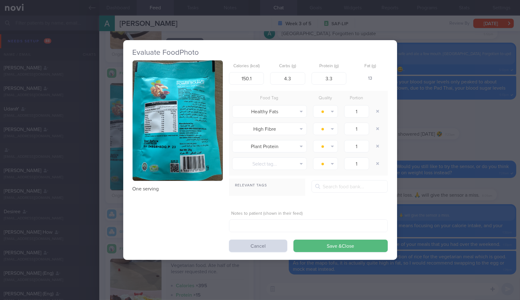
click at [186, 131] on button "button" at bounding box center [178, 120] width 90 height 121
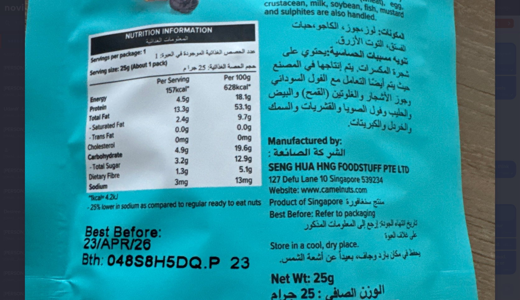
scroll to position [212, 0]
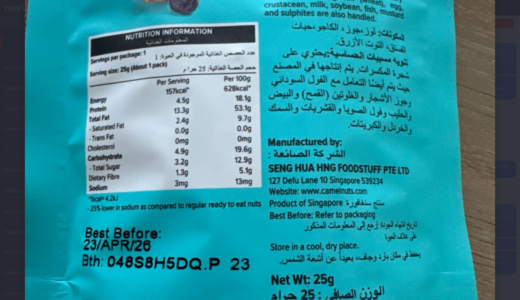
click at [492, 79] on div at bounding box center [260, 126] width 520 height 677
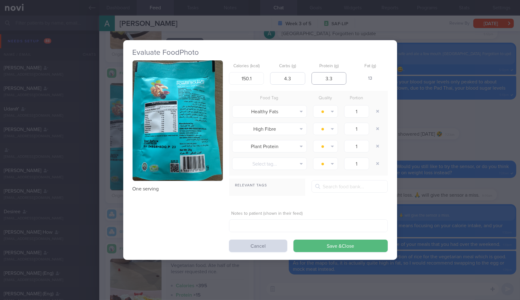
drag, startPoint x: 336, startPoint y: 78, endPoint x: 293, endPoint y: 83, distance: 43.0
click at [293, 83] on div "Calories (kcal) 150.1 Carbs (g) 4.3 Protein (g) 3.3 Fat (g) 13" at bounding box center [308, 72] width 159 height 25
type input "4.5"
click at [257, 76] on input "150.1" at bounding box center [246, 78] width 35 height 12
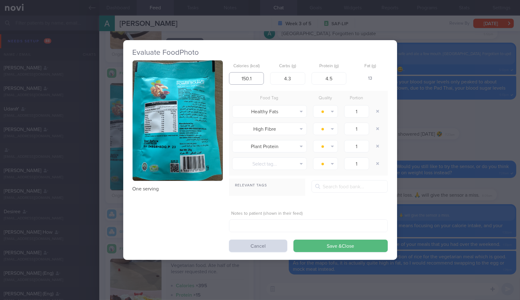
click at [257, 76] on input "150.1" at bounding box center [246, 78] width 35 height 12
click at [192, 111] on button "button" at bounding box center [178, 120] width 90 height 121
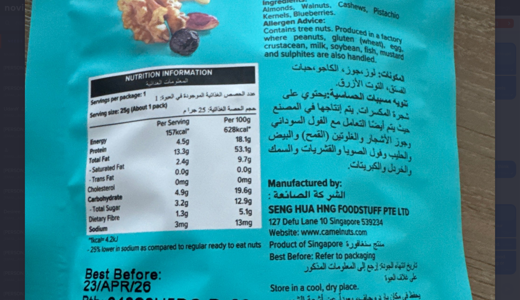
scroll to position [172, 0]
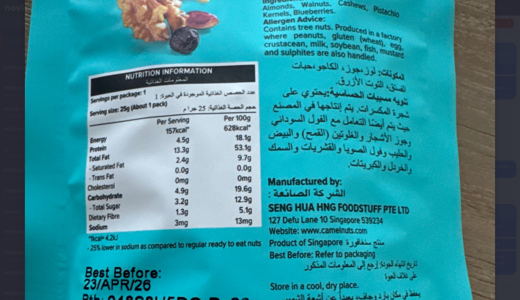
click at [489, 101] on img at bounding box center [260, 167] width 471 height 628
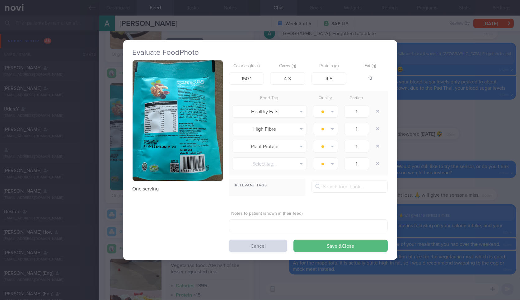
click at [235, 69] on div "Calories (kcal) 150.1" at bounding box center [246, 72] width 35 height 24
click at [253, 79] on input "150.1" at bounding box center [246, 78] width 35 height 12
type input "157"
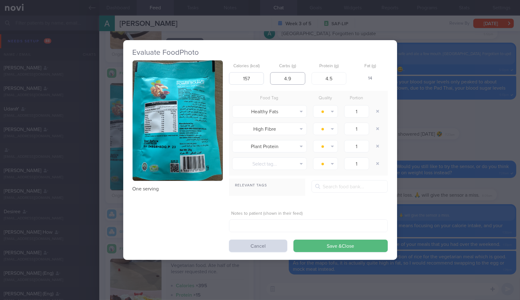
type input "4.9"
click at [294, 240] on button "Save & Close" at bounding box center [341, 246] width 94 height 12
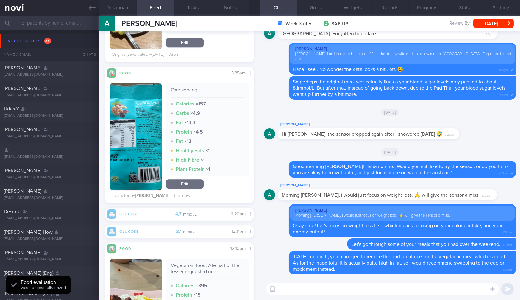
click at [360, 288] on textarea at bounding box center [383, 289] width 233 height 12
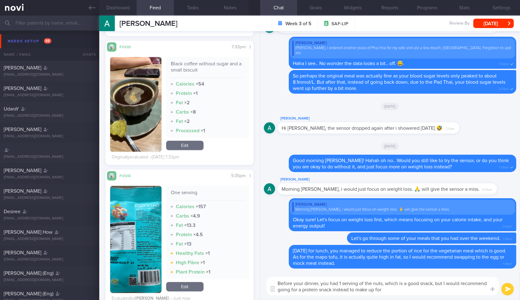
scroll to position [3651, 0]
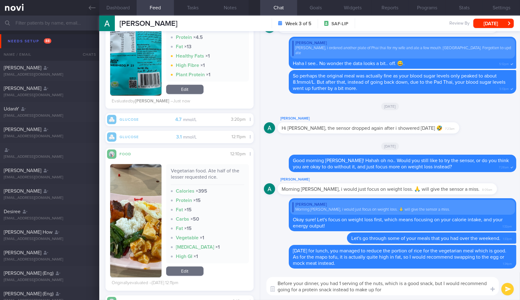
type textarea "Before your dinner, you had 1 serving of the nuts, which is a good snack, but I…"
click at [191, 265] on div "Vegetarian food. Ate half of the lesser requested rice. Calories × 395 Protein …" at bounding box center [207, 220] width 83 height 113
click at [190, 272] on link "Edit" at bounding box center [184, 271] width 37 height 9
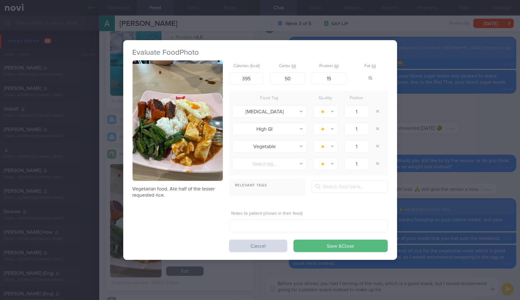
click at [197, 145] on button "button" at bounding box center [178, 120] width 90 height 121
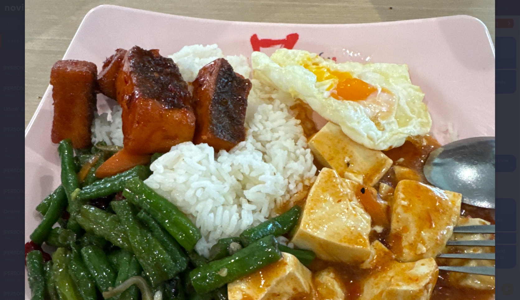
scroll to position [279, 0]
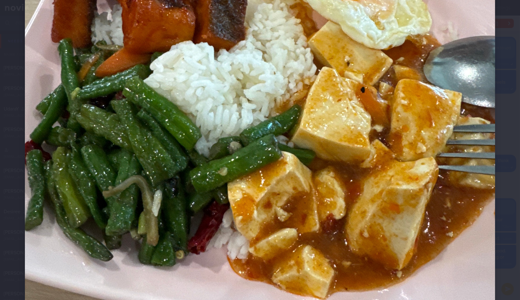
click at [493, 78] on div at bounding box center [260, 59] width 520 height 677
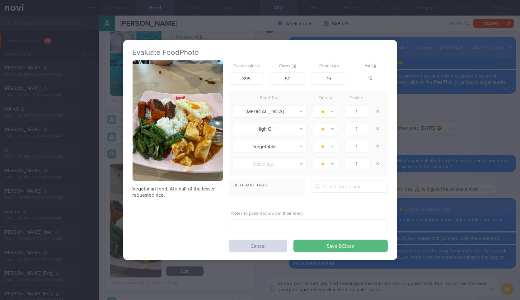
click at [445, 171] on div "Evaluate Food Photo Vegetarian food. Ate half of the lesser requested rice. Cal…" at bounding box center [260, 150] width 520 height 300
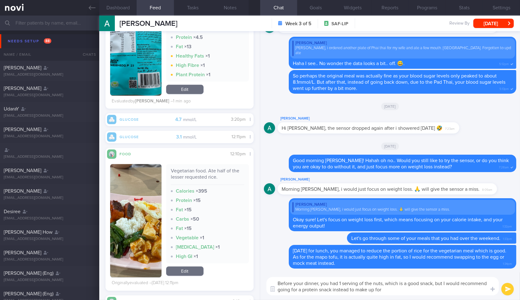
click at [186, 269] on link "Edit" at bounding box center [184, 271] width 37 height 9
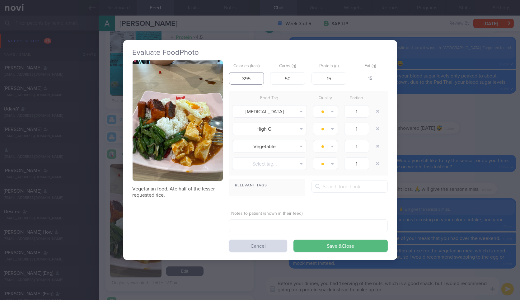
click at [256, 77] on input "395" at bounding box center [246, 78] width 35 height 12
type input "3"
type input "640"
type input "61"
type input "32.1"
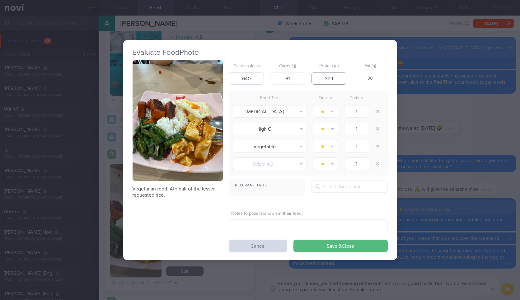
click at [294, 240] on button "Save & Close" at bounding box center [341, 246] width 94 height 12
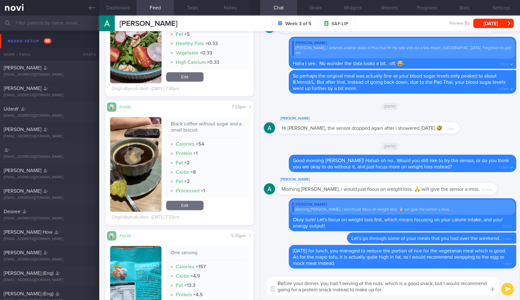
scroll to position [3575, 0]
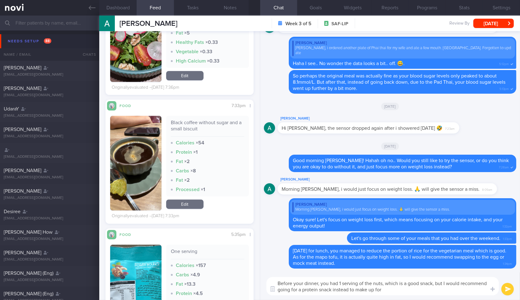
click at [404, 294] on textarea "Before your dinner, you had 1 serving of the nuts, which is a good snack, but I…" at bounding box center [383, 286] width 233 height 18
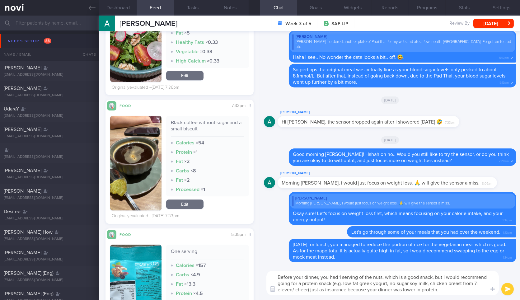
type textarea "Before your dinner, you had 1 serving of the nuts, which is a good snack, but I…"
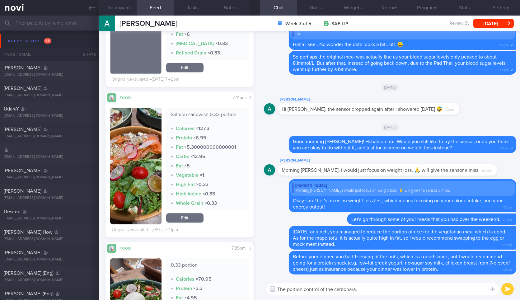
scroll to position [3291, 0]
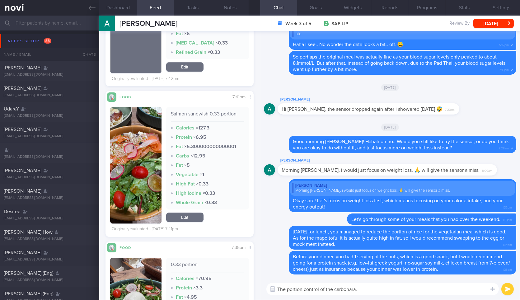
click at [134, 170] on button "button" at bounding box center [135, 165] width 51 height 116
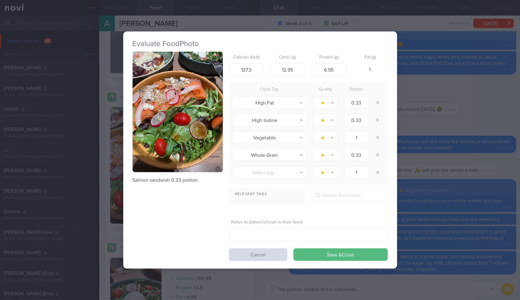
click at [202, 119] on button "button" at bounding box center [178, 112] width 90 height 121
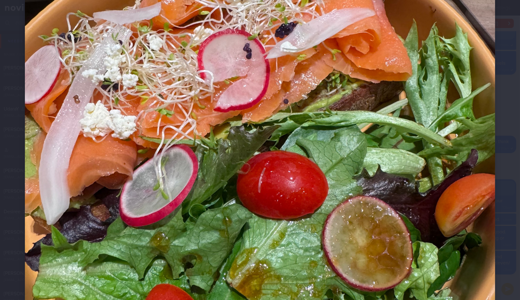
scroll to position [196, 0]
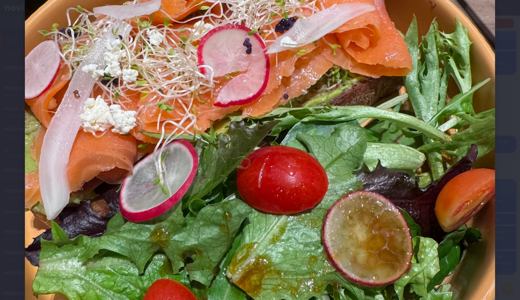
click at [501, 176] on div at bounding box center [260, 142] width 520 height 677
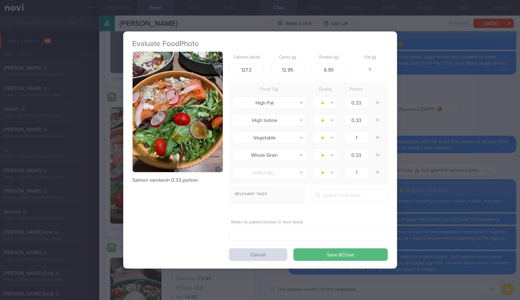
click at [438, 218] on div "Evaluate Food Photo Salmon sandwish 0.33 portion Calories (kcal) 127.3 Carbs (g…" at bounding box center [260, 150] width 520 height 300
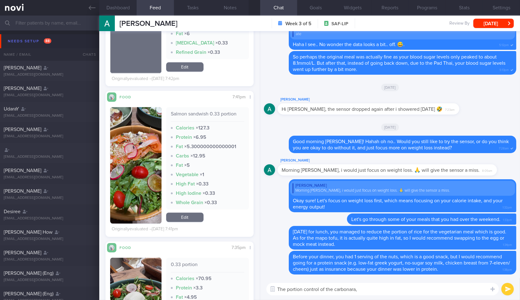
scroll to position [3422, 0]
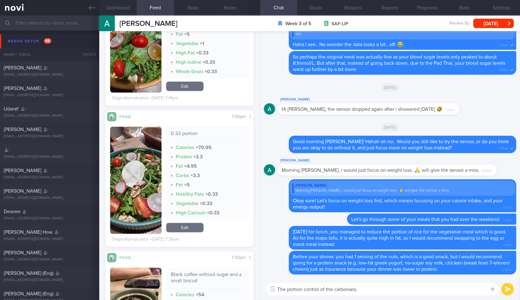
click at [384, 286] on textarea "The portion control of the carbonara," at bounding box center [383, 289] width 233 height 12
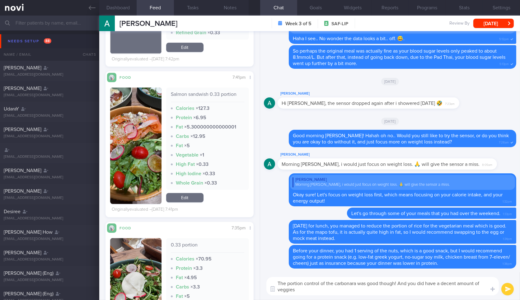
scroll to position [3272, 0]
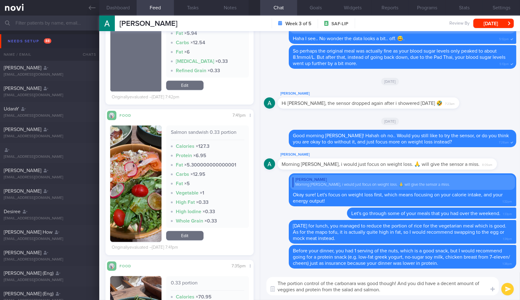
type textarea "The portion control of the carbonara was good though! And you did have a decent…"
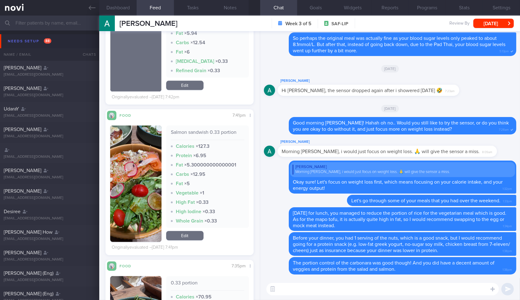
click at [311, 286] on textarea at bounding box center [383, 289] width 233 height 12
click at [152, 163] on button "button" at bounding box center [135, 184] width 51 height 116
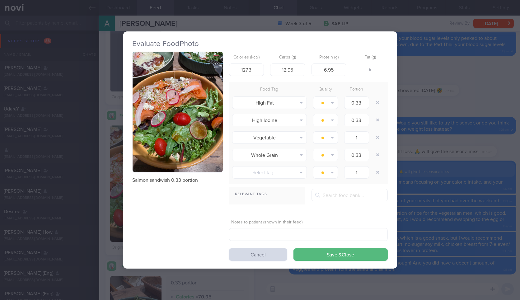
click at [219, 111] on button "button" at bounding box center [178, 112] width 90 height 121
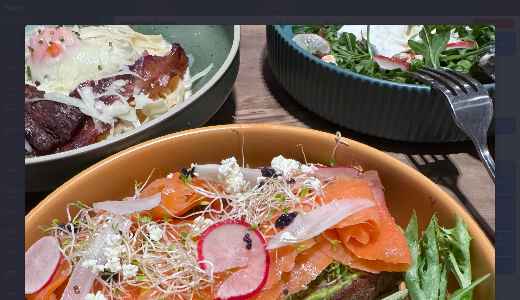
scroll to position [162, 0]
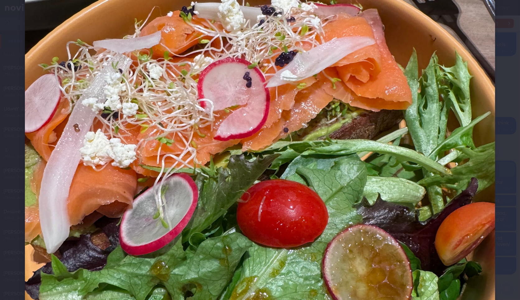
click at [491, 225] on div at bounding box center [260, 176] width 520 height 677
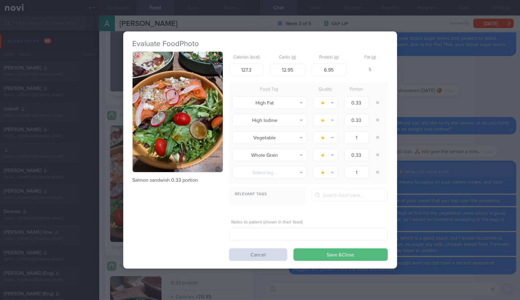
click at [435, 262] on div "Evaluate Food Photo Salmon sandwish 0.33 portion Calories (kcal) 127.3 Carbs (g…" at bounding box center [260, 150] width 520 height 300
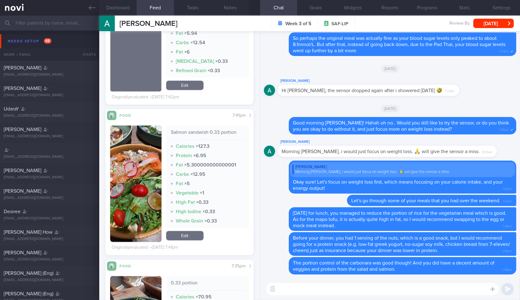
click at [412, 288] on textarea at bounding box center [383, 289] width 233 height 12
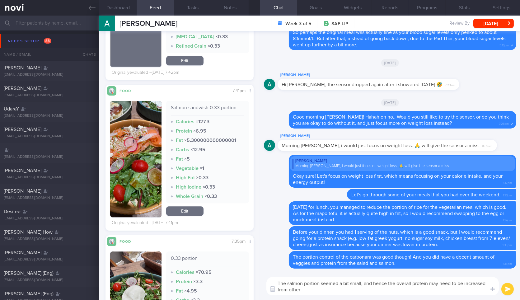
scroll to position [3297, 0]
type textarea "The salmon portion seemed a bit small, and hence the overall protein may need t…"
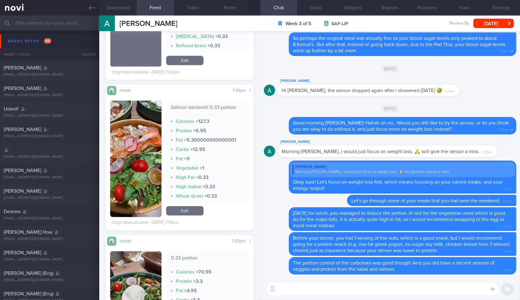
click at [369, 289] on textarea at bounding box center [383, 289] width 233 height 12
paste textarea "The salmon portion seemed a bit small, and hence the overall protein may need t…"
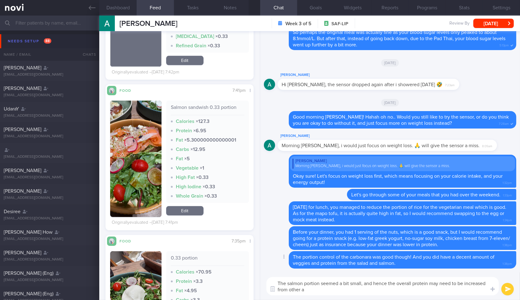
click at [376, 255] on span "The portion control of the carbonara was good though! And you did have a decent…" at bounding box center [394, 260] width 202 height 11
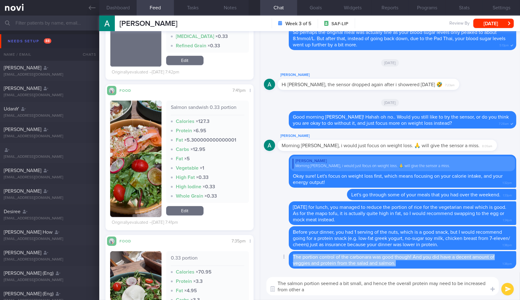
click at [376, 255] on span "The portion control of the carbonara was good though! And you did have a decent…" at bounding box center [394, 260] width 202 height 11
copy div "The portion control of the carbonara was good though! And you did have a decent…"
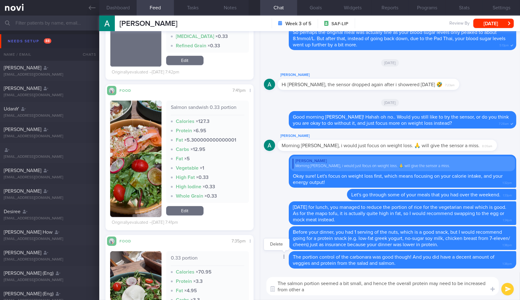
click at [289, 258] on div at bounding box center [283, 258] width 11 height 12
click at [280, 248] on button "Delete" at bounding box center [276, 244] width 25 height 9
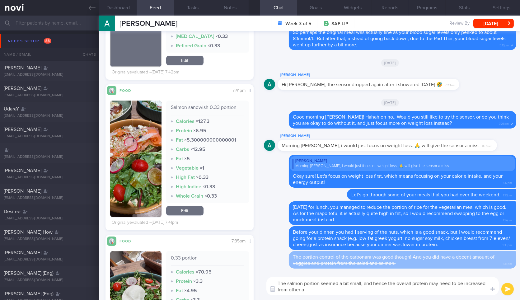
click at [284, 281] on textarea "The salmon portion seemed a bit small, and hence the overall protein may need t…" at bounding box center [383, 286] width 233 height 18
paste textarea "The portion control of the carbonara was good though! And you did have a decent…"
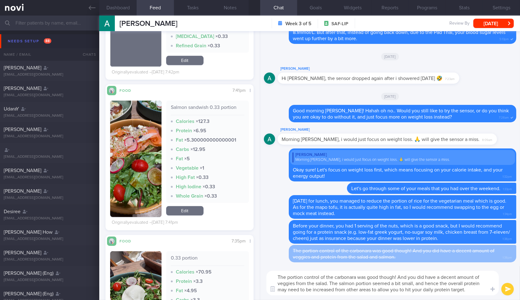
click at [150, 157] on button "button" at bounding box center [135, 159] width 51 height 116
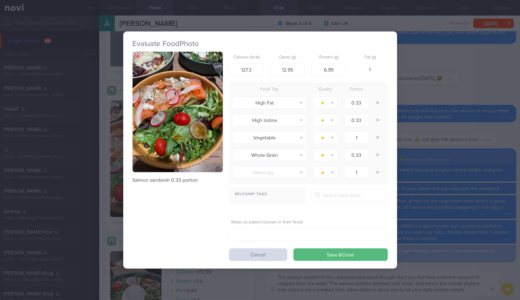
click at [190, 69] on button "button" at bounding box center [178, 112] width 90 height 121
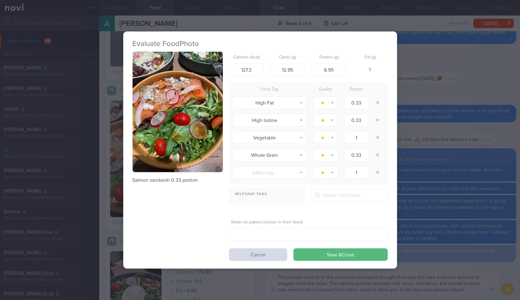
click at [500, 121] on div "Evaluate Food Photo Salmon sandwish 0.33 portion Calories (kcal) 127.3 Carbs (g…" at bounding box center [260, 150] width 520 height 300
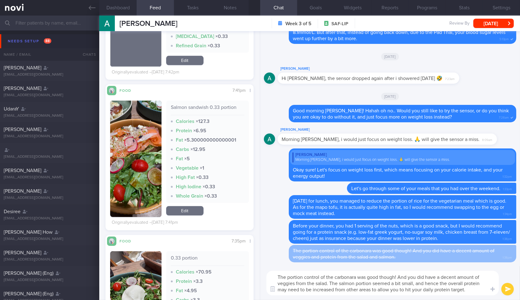
click at [474, 288] on textarea "The portion control of the carbonara was good though! And you did have a decent…" at bounding box center [383, 283] width 233 height 25
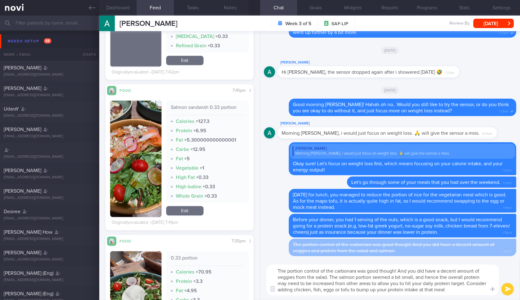
type textarea "The portion control of the carbonara was good though! And you did have a decent…"
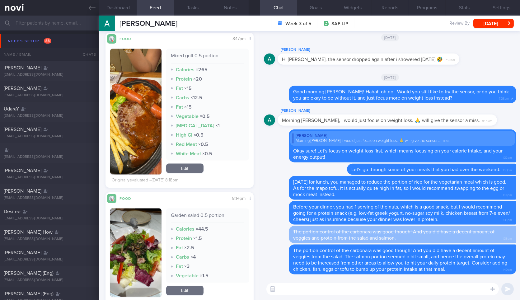
scroll to position [2145, 0]
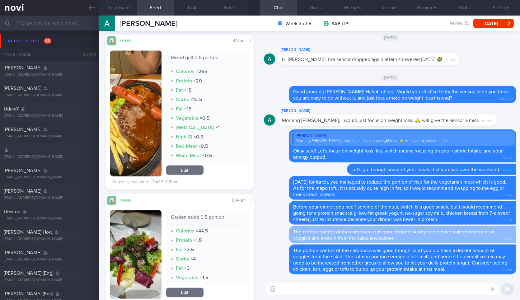
click at [140, 142] on button "button" at bounding box center [135, 114] width 51 height 126
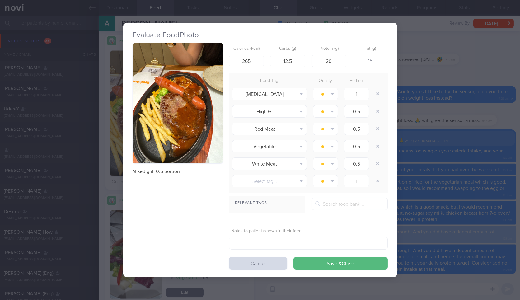
click at [161, 89] on button "button" at bounding box center [178, 103] width 90 height 121
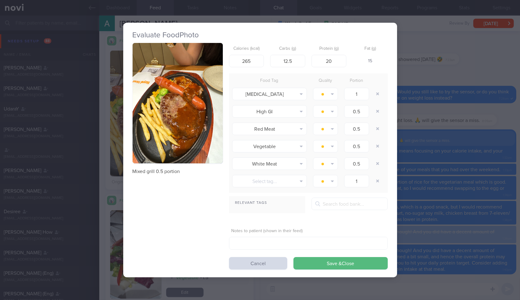
click at [197, 110] on button "button" at bounding box center [178, 103] width 90 height 121
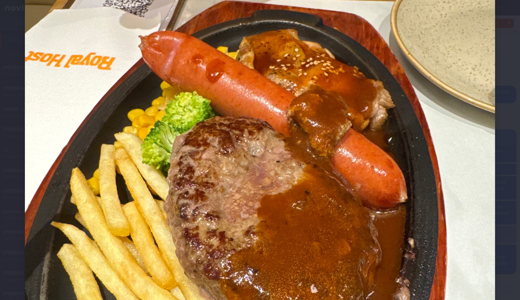
scroll to position [171, 0]
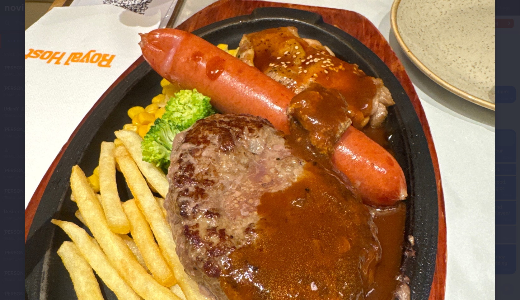
click at [504, 147] on div at bounding box center [260, 167] width 520 height 677
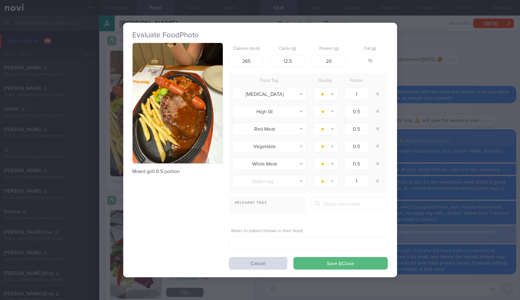
click at [504, 147] on div "Evaluate Food Photo Mixed grill 0.5 portion Calories (kcal) 265 Carbs (g) 12.5 …" at bounding box center [260, 150] width 520 height 300
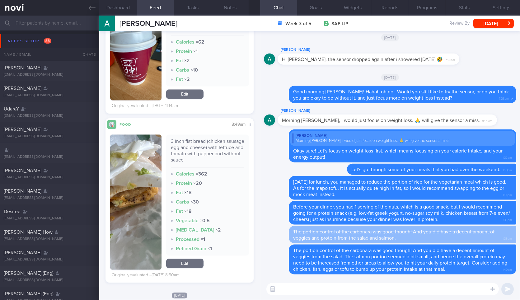
scroll to position [2730, 0]
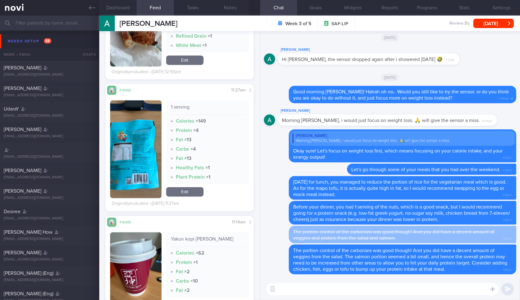
scroll to position [89, 137]
click at [310, 294] on textarea at bounding box center [383, 289] width 233 height 12
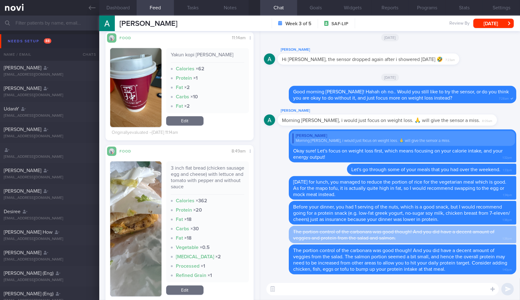
scroll to position [2703, 0]
type textarea "[DATE],"
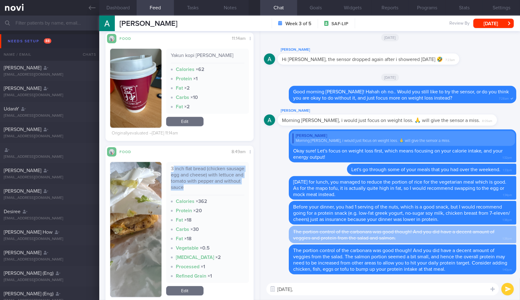
drag, startPoint x: 170, startPoint y: 162, endPoint x: 210, endPoint y: 181, distance: 43.7
click at [210, 181] on div "3 inch flat bread (chicken sausage egg and cheese) with lettuce and tomato with…" at bounding box center [207, 181] width 73 height 30
drag, startPoint x: 210, startPoint y: 181, endPoint x: 167, endPoint y: 163, distance: 45.9
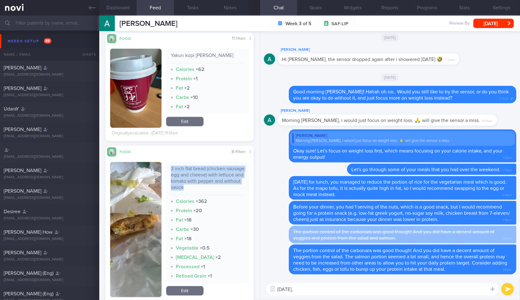
click at [167, 163] on div "3 inch flat bread (chicken sausage egg and cheese) with lettuce and tomato with…" at bounding box center [207, 222] width 83 height 121
copy div "3 inch flat bread (chicken sausage egg and cheese) with lettuce and tomato with…"
click at [131, 193] on button "button" at bounding box center [135, 229] width 51 height 135
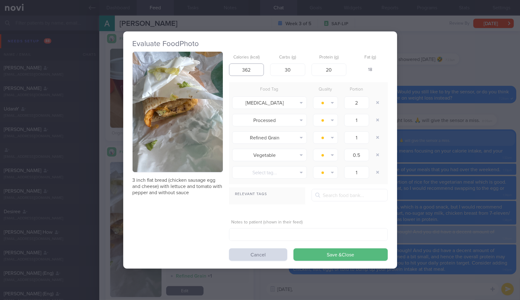
click at [252, 69] on input "362" at bounding box center [246, 70] width 35 height 12
type input "267"
type input "26"
type input "18"
click at [294, 249] on button "Save & Close" at bounding box center [341, 255] width 94 height 12
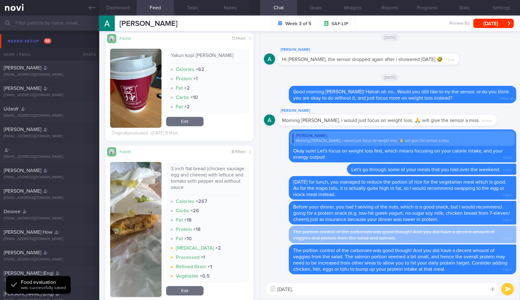
scroll to position [2736, 0]
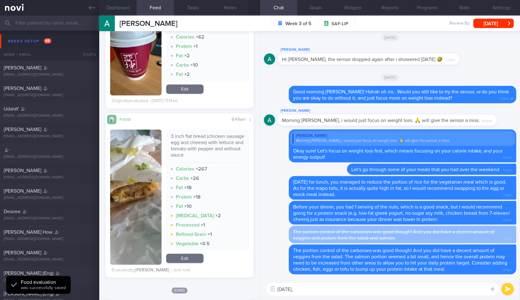
click at [336, 289] on textarea "[DATE]," at bounding box center [383, 289] width 233 height 12
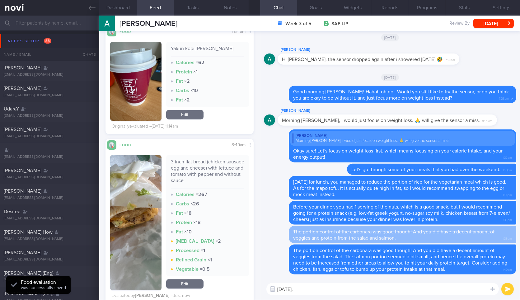
scroll to position [2709, 0]
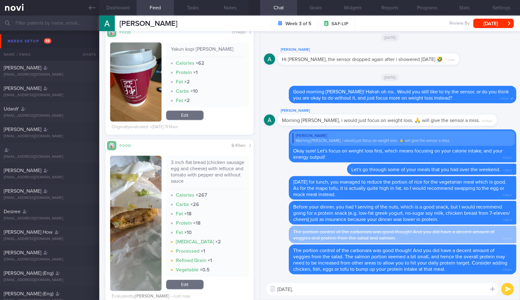
click at [154, 199] on button "button" at bounding box center [135, 223] width 51 height 135
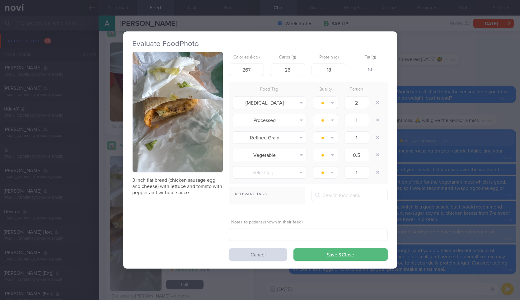
click at [359, 165] on div "1" at bounding box center [356, 173] width 31 height 16
click at [434, 158] on div "Evaluate Food Photo 3 inch flat bread (chicken sausage egg and cheese) with let…" at bounding box center [260, 150] width 520 height 300
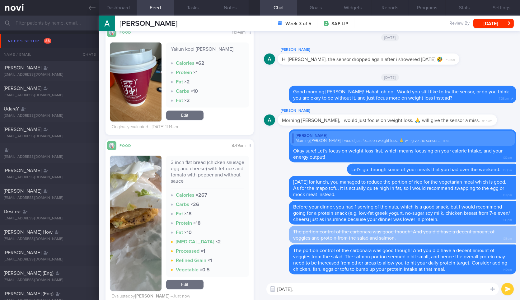
click at [343, 290] on textarea "[DATE]," at bounding box center [383, 289] width 233 height 12
click at [217, 164] on div "3 inch flat bread (chicken sausage egg and cheese) with lettuce and tomato with…" at bounding box center [207, 174] width 73 height 30
copy div "3 inch flat bread (chicken sausage egg and cheese) with lettuce and tomato with…"
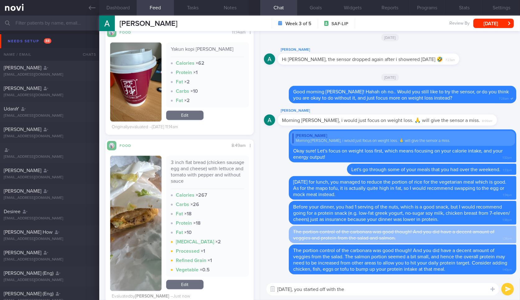
click at [415, 293] on textarea "[DATE], you started off with the" at bounding box center [383, 289] width 233 height 12
paste textarea "3 inch flat bread (chicken sausage egg and cheese) with lettuce and tomato with…"
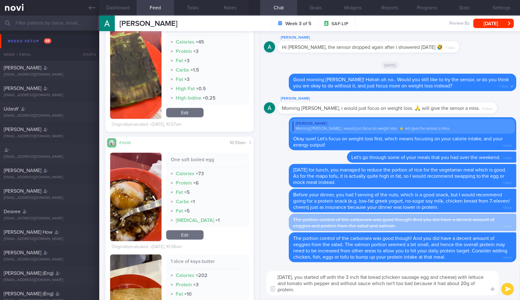
scroll to position [1414, 0]
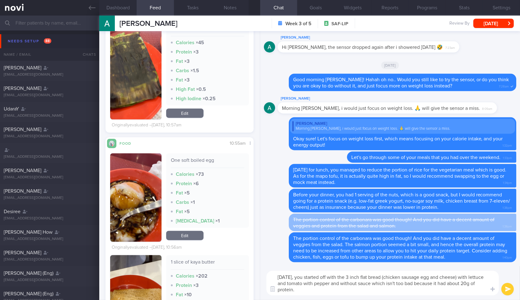
type textarea "[DATE], you started off with the 3 inch flat bread (chicken sausage egg and che…"
drag, startPoint x: 126, startPoint y: 19, endPoint x: 128, endPoint y: 10, distance: 9.1
click at [128, 16] on div "Dashboard Feed Tasks Notes Chat Goals Widgets Reports Programs Stats Settings […" at bounding box center [309, 158] width 421 height 285
click at [128, 10] on button "Dashboard" at bounding box center [117, 8] width 37 height 16
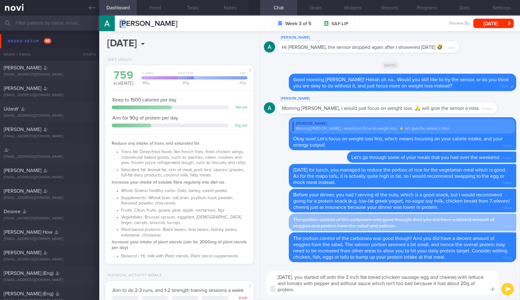
scroll to position [231, 0]
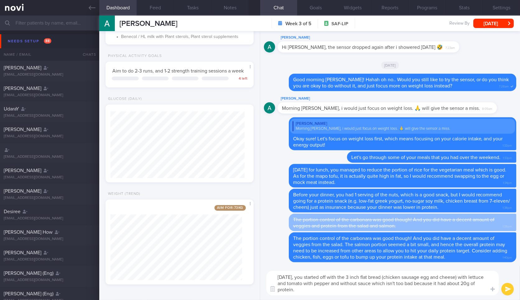
click at [315, 296] on div "[DATE], you started off with the 3 inch flat bread (chicken sausage egg and che…" at bounding box center [390, 283] width 260 height 34
click at [318, 295] on textarea "[DATE], you started off with the 3 inch flat bread (chicken sausage egg and che…" at bounding box center [383, 283] width 233 height 25
click at [160, 7] on button "Feed" at bounding box center [155, 8] width 37 height 16
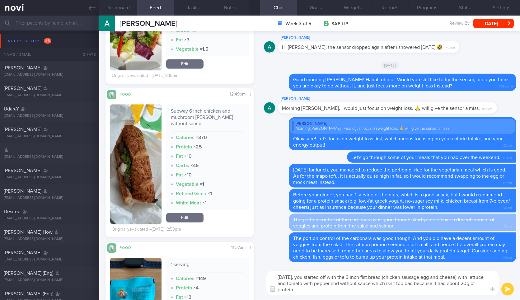
scroll to position [2370, 0]
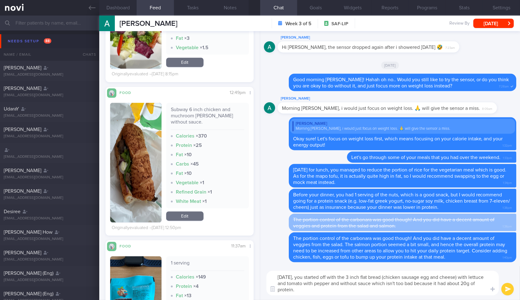
click at [386, 296] on div "[DATE], you started off with the 3 inch flat bread (chicken sausage egg and che…" at bounding box center [390, 283] width 260 height 34
click at [389, 295] on textarea "[DATE], you started off with the 3 inch flat bread (chicken sausage egg and che…" at bounding box center [383, 283] width 233 height 25
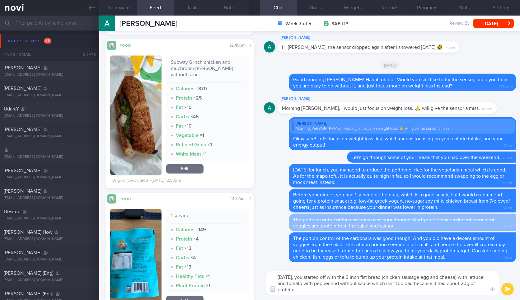
click at [213, 74] on div "Subway 6 inch chicken and muchroom [PERSON_NAME] without sauce." at bounding box center [207, 70] width 73 height 23
copy div "Subway 6 inch chicken and muchroom [PERSON_NAME] without sauce."
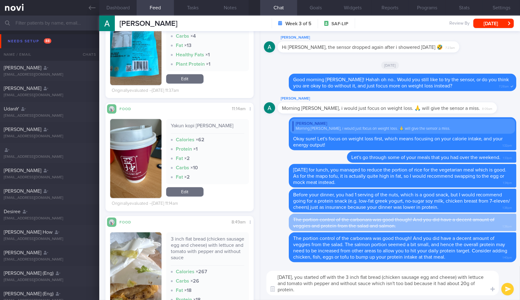
scroll to position [2727, 0]
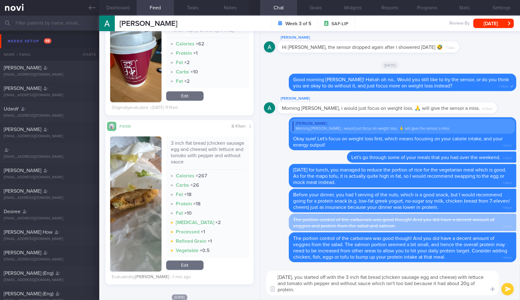
click at [337, 291] on textarea "[DATE], you started off with the 3 inch flat bread (chicken sausage egg and che…" at bounding box center [383, 283] width 233 height 25
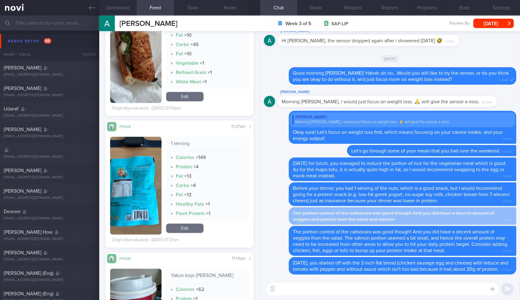
scroll to position [89, 137]
click at [294, 287] on textarea at bounding box center [383, 289] width 233 height 12
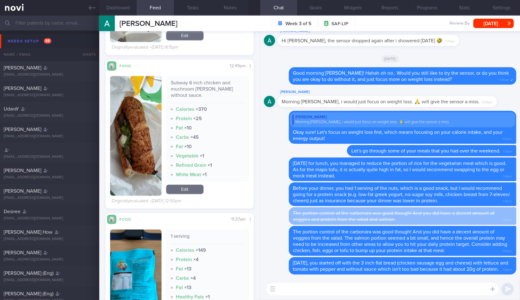
scroll to position [2373, 0]
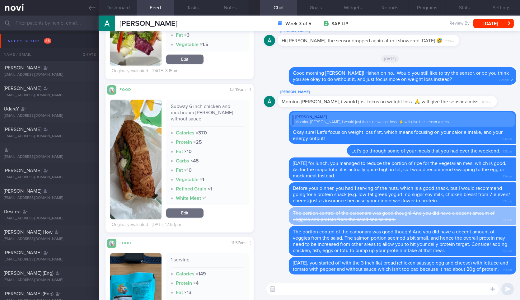
click at [206, 116] on div "Subway 6 inch chicken and muchroom [PERSON_NAME] without sauce." at bounding box center [207, 115] width 73 height 23
copy div "Subway 6 inch chicken and muchroom [PERSON_NAME] without sauce."
click at [318, 289] on textarea at bounding box center [383, 289] width 233 height 12
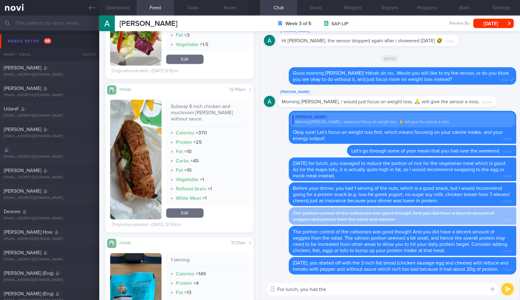
paste textarea "Subway 6 inch chicken and muchroom [PERSON_NAME] without sauce."
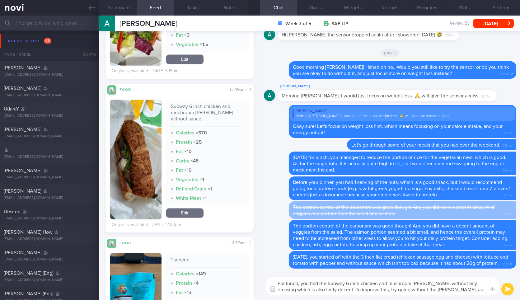
scroll to position [0, 0]
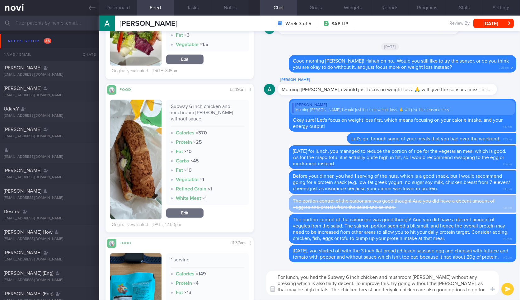
type textarea "For lunch, you had the Subway 6 inch chicken and mushroom [PERSON_NAME] without…"
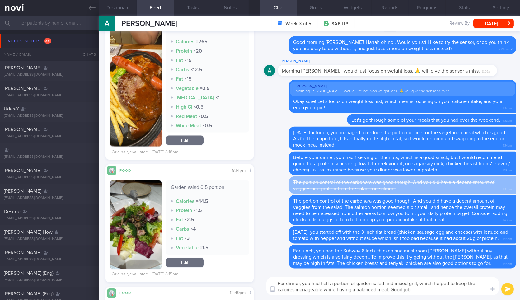
type textarea "For dinner, you had half a portion of garden salad and mixed grill, which helpe…"
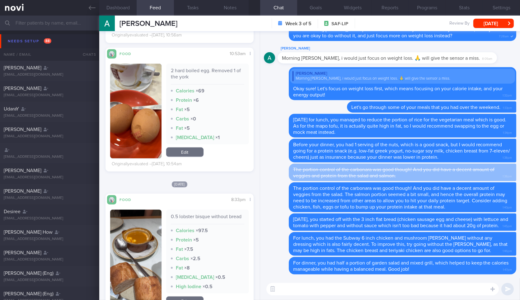
scroll to position [1955, 0]
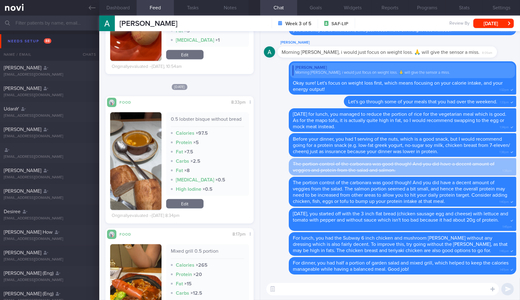
click at [313, 288] on textarea at bounding box center [383, 289] width 233 height 12
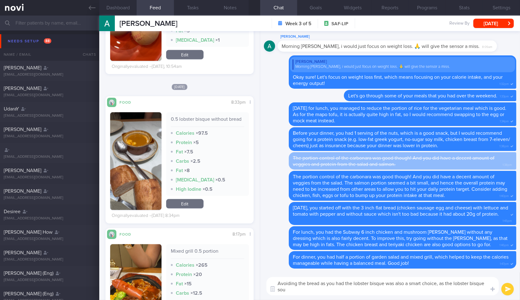
scroll to position [0, 0]
type textarea "Avoiding the bread as you had the lobster bisque was also a smart choice, as th…"
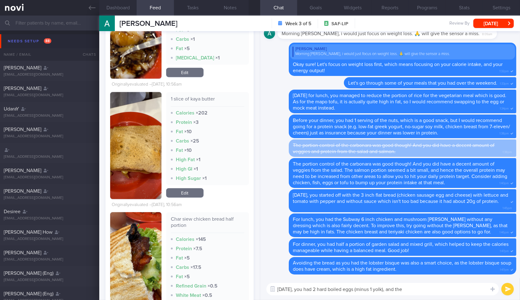
scroll to position [1575, 0]
click at [206, 220] on div "Char siew chicken bread half portion" at bounding box center [207, 224] width 73 height 17
copy div "Char siew chicken bread half portion"
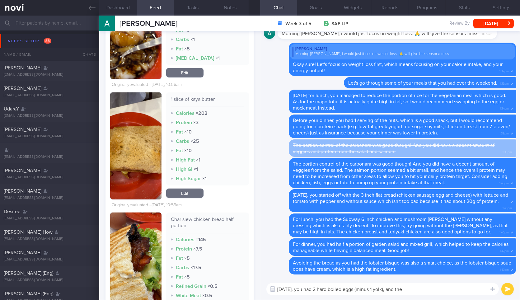
click at [424, 293] on textarea "[DATE], you had 2 hard boiled eggs (minus 1 yolk), and the" at bounding box center [383, 289] width 233 height 12
paste textarea "Char siew chicken bread half portion"
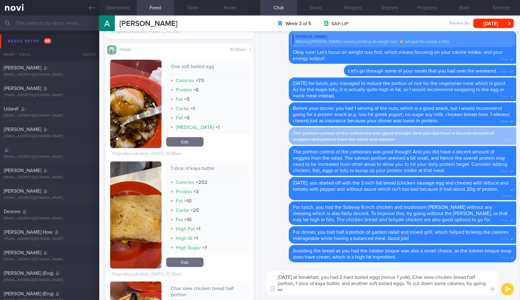
scroll to position [0, 0]
type textarea "[DATE] at breakfast, you had 2 hard boiled eggs (minus 1 yolk), Char siew chick…"
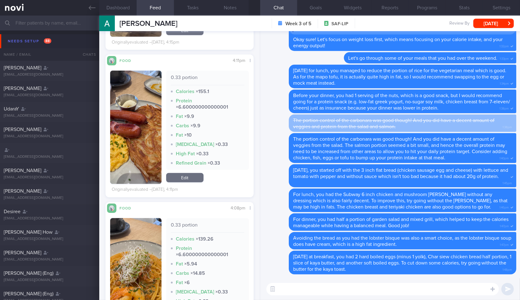
scroll to position [1175, 0]
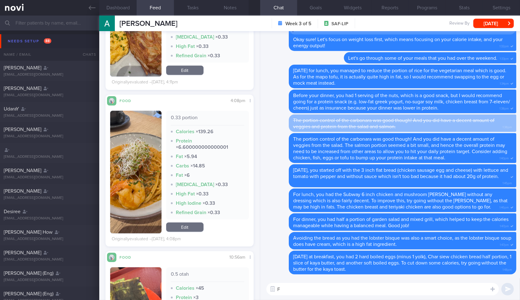
click at [323, 286] on textarea "F" at bounding box center [383, 289] width 233 height 12
click at [134, 193] on button "button" at bounding box center [135, 172] width 51 height 123
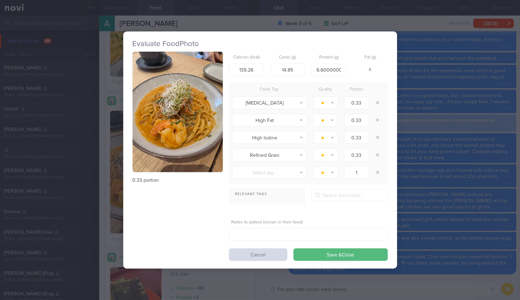
click at [171, 150] on button "button" at bounding box center [178, 112] width 90 height 121
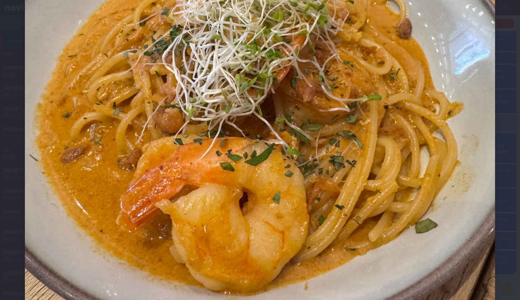
scroll to position [239, 0]
click at [503, 161] on div at bounding box center [260, 99] width 520 height 677
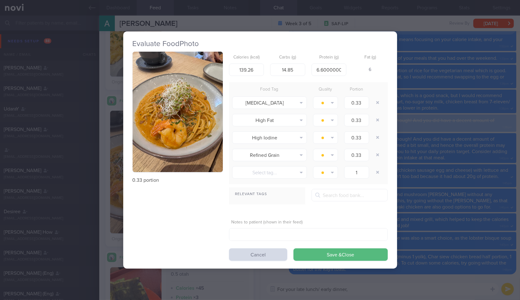
click at [503, 161] on div "Evaluate Food Photo 0.33 portion Calories (kcal) 139.26 Carbs (g) 14.85 Protein…" at bounding box center [260, 150] width 520 height 300
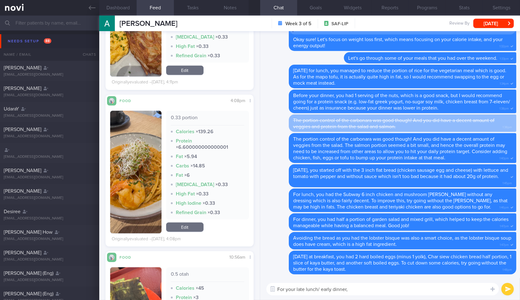
click at [415, 291] on textarea "For your late lunch/ early dinner," at bounding box center [383, 289] width 233 height 12
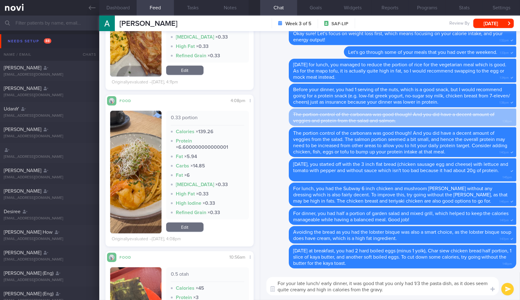
type textarea "For your late lunch/ early dinner, it was good that you only had 1/3 the pasta …"
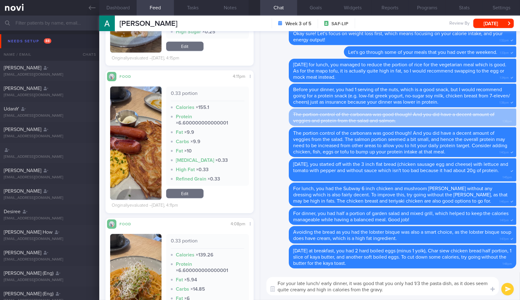
scroll to position [1052, 0]
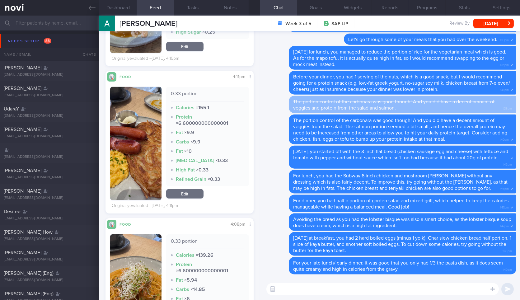
click at [145, 167] on button "button" at bounding box center [135, 143] width 51 height 113
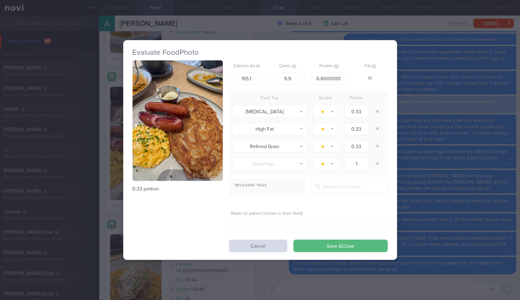
click at [173, 148] on button "button" at bounding box center [178, 120] width 90 height 121
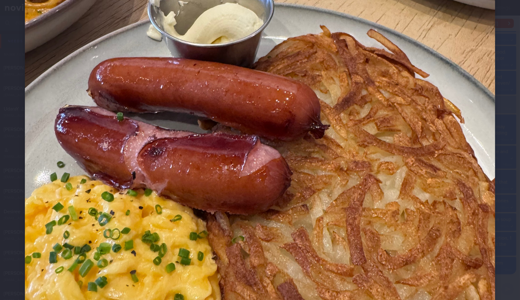
scroll to position [283, 0]
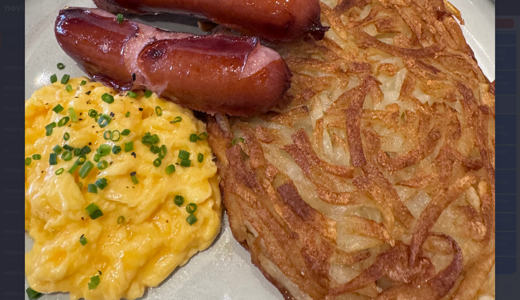
click at [514, 185] on div at bounding box center [260, 55] width 520 height 677
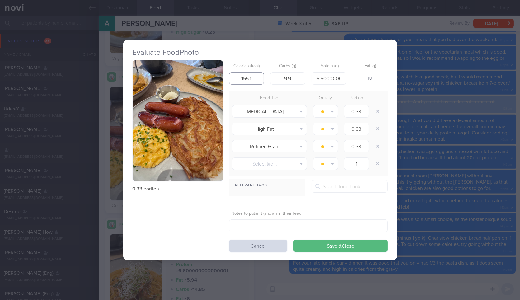
click at [258, 73] on input "155.1" at bounding box center [246, 78] width 35 height 12
type input "500"
type input "50"
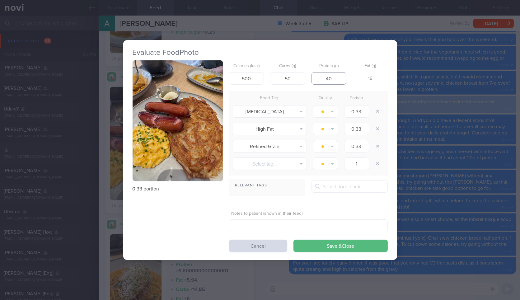
type input "40"
click at [294, 240] on button "Save & Close" at bounding box center [341, 246] width 94 height 12
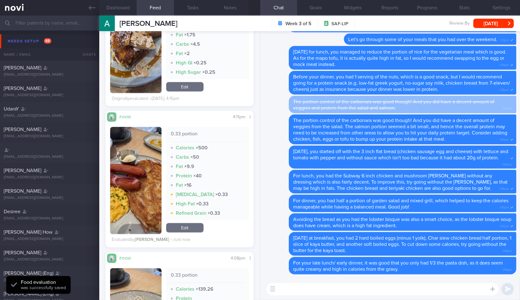
scroll to position [1012, 0]
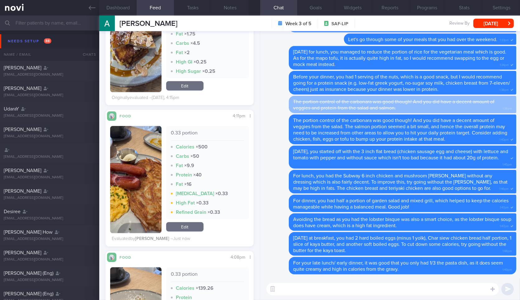
click at [194, 229] on link "Edit" at bounding box center [184, 226] width 37 height 9
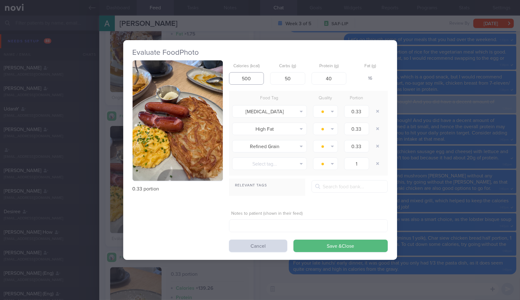
click at [255, 80] on input "500" at bounding box center [246, 78] width 35 height 12
type input "330"
type input "37"
type input "30"
click at [294, 240] on button "Save & Close" at bounding box center [341, 246] width 94 height 12
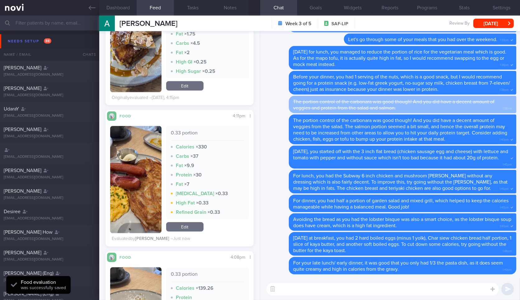
click at [390, 284] on textarea at bounding box center [383, 289] width 233 height 12
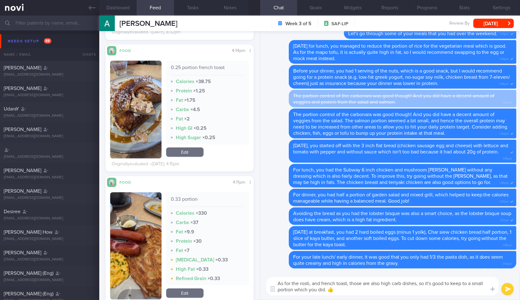
type textarea "As for the rosti, and french toast, those are also high carb dishes, so it's go…"
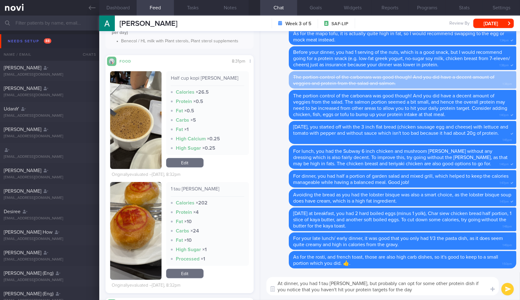
type textarea "At dinner, you had 1 tau [PERSON_NAME], but probably can opt for some other pro…"
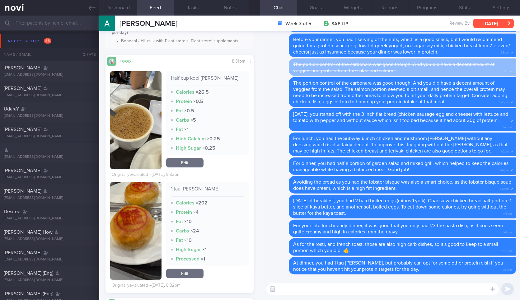
click at [502, 20] on button "[DATE]" at bounding box center [494, 23] width 40 height 9
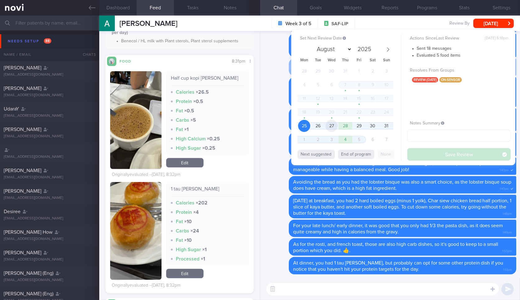
click at [333, 126] on span "27" at bounding box center [332, 126] width 12 height 12
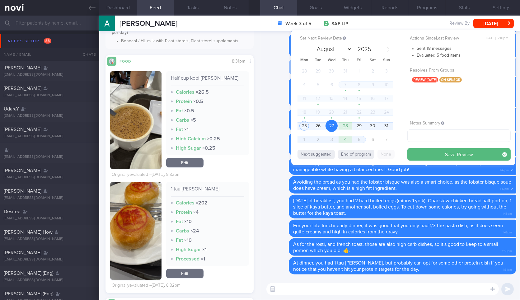
click at [454, 156] on button "Save Review" at bounding box center [459, 154] width 103 height 12
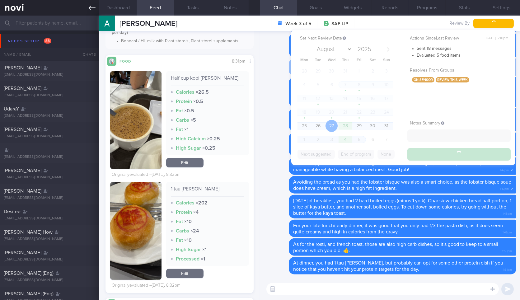
click at [90, 6] on icon at bounding box center [92, 7] width 7 height 7
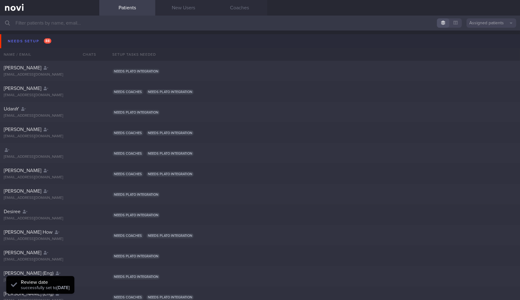
click at [68, 41] on button "Needs setup 88" at bounding box center [261, 41] width 522 height 14
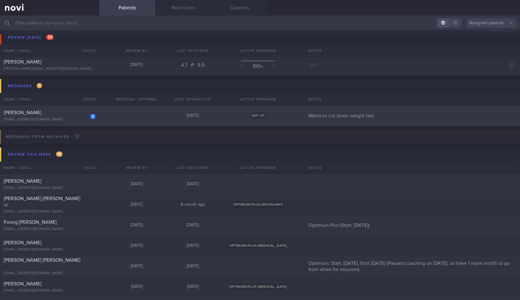
scroll to position [473, 0]
